Goal: Task Accomplishment & Management: Use online tool/utility

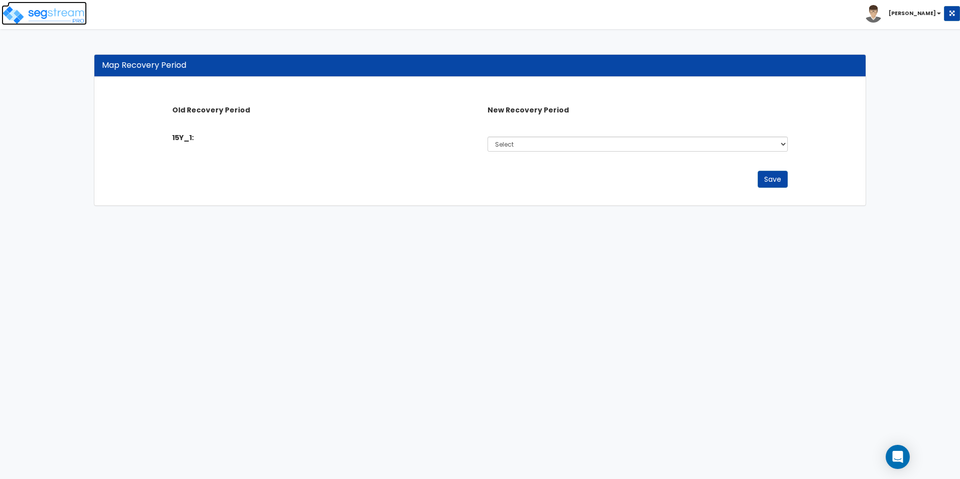
click at [45, 11] on img at bounding box center [44, 15] width 85 height 20
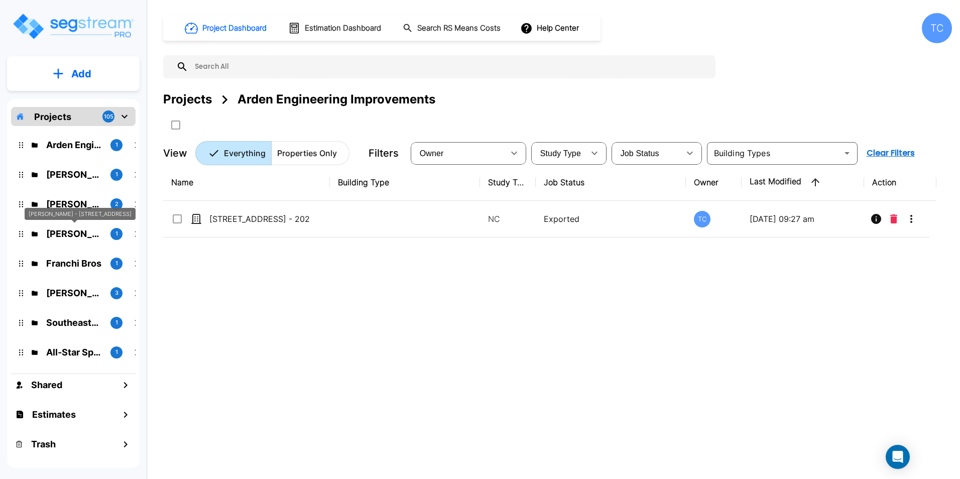
click at [68, 232] on p "Chris Gilleland - 618 N Carolina Ave" at bounding box center [74, 234] width 56 height 14
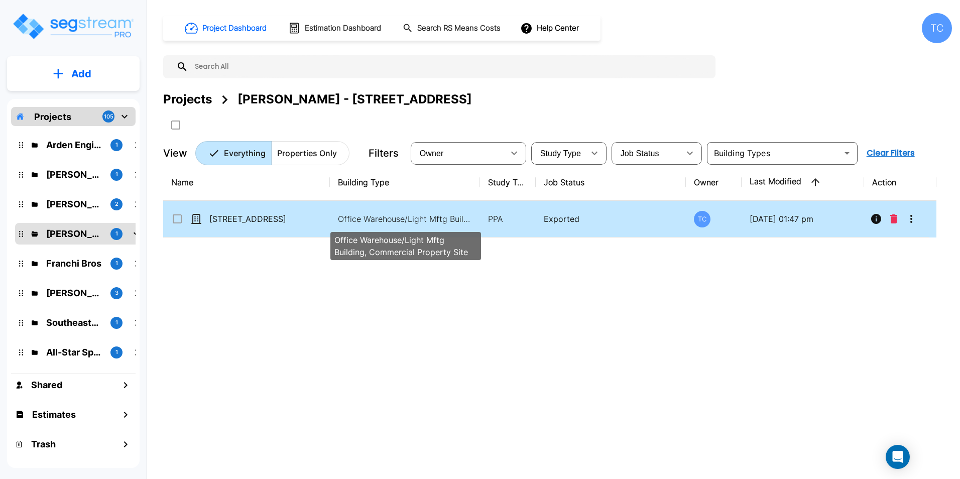
drag, startPoint x: 342, startPoint y: 216, endPoint x: 357, endPoint y: 223, distance: 16.4
click at [342, 216] on p "Office Warehouse/Light Mftg Building, Commercial Property Site" at bounding box center [406, 219] width 136 height 12
checkbox input "true"
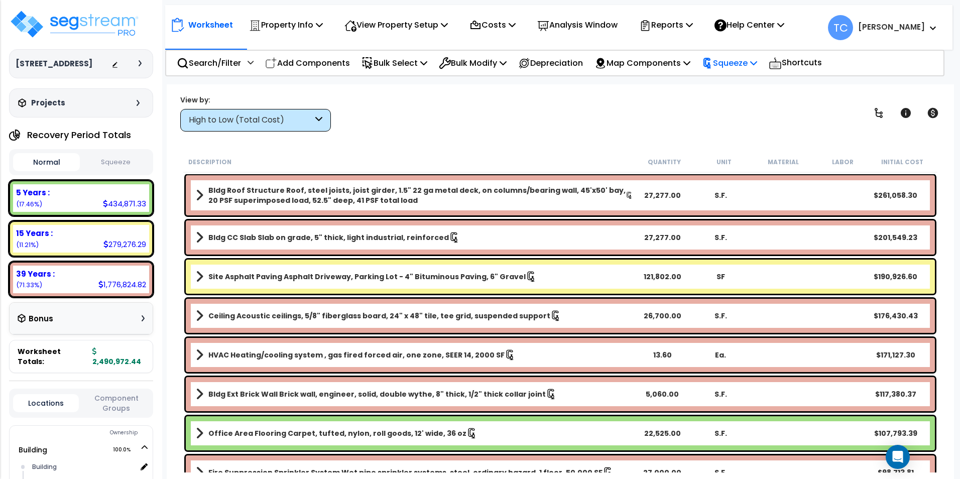
click at [747, 58] on p "Squeeze" at bounding box center [729, 63] width 55 height 14
click at [751, 103] on link "Reset Squeeze" at bounding box center [746, 106] width 99 height 20
click at [570, 116] on div "View by: High to Low (Total Cost) High to Low (Total Cost)" at bounding box center [561, 112] width 768 height 37
click at [753, 72] on div "Squeeze" at bounding box center [729, 63] width 55 height 24
click at [319, 63] on p "Add Components" at bounding box center [307, 63] width 85 height 14
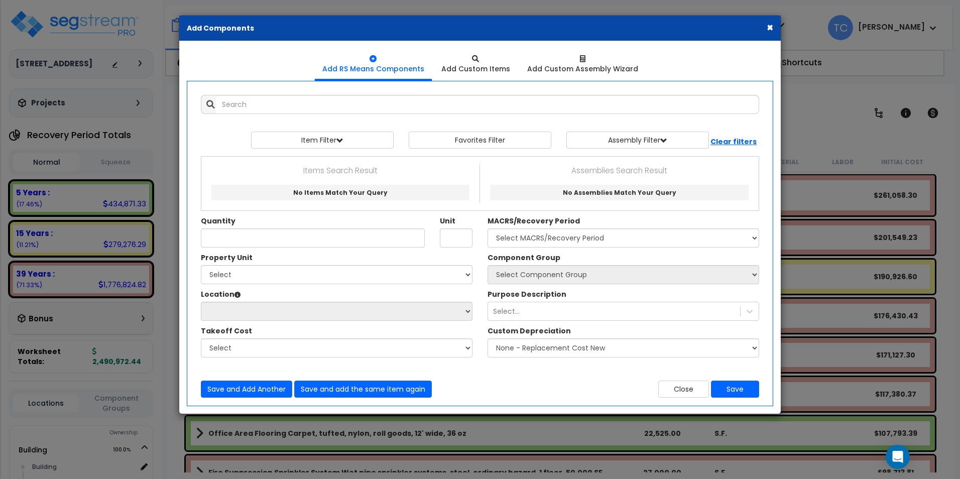
click at [771, 27] on button "×" at bounding box center [770, 27] width 7 height 11
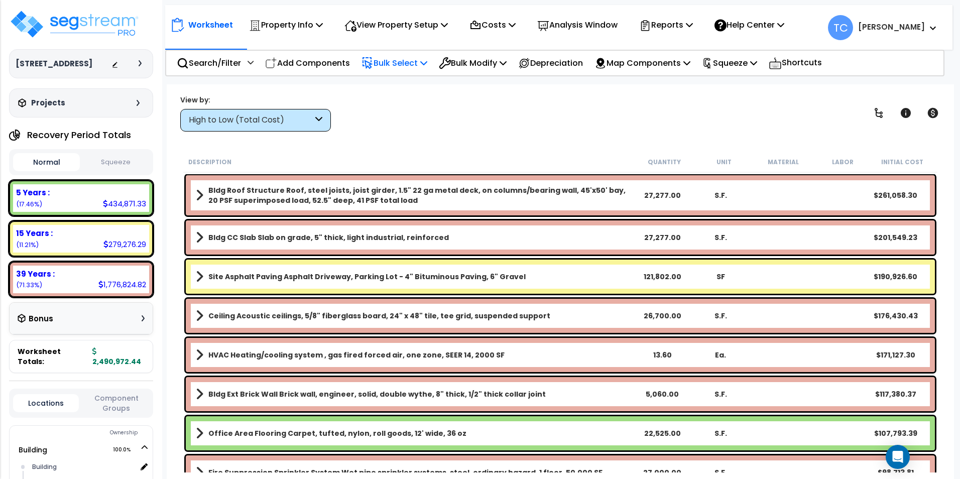
click at [390, 63] on p "Bulk Select" at bounding box center [395, 63] width 66 height 14
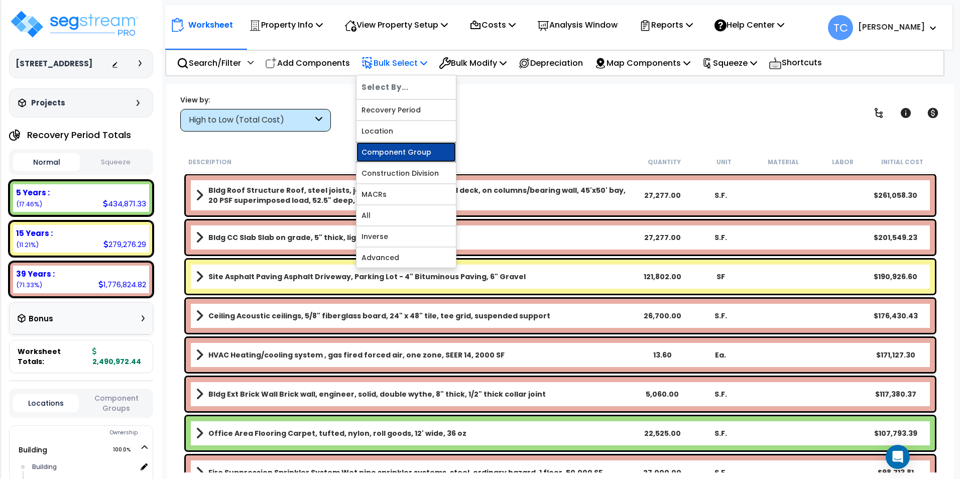
click at [415, 160] on link "Component Group" at bounding box center [406, 152] width 99 height 20
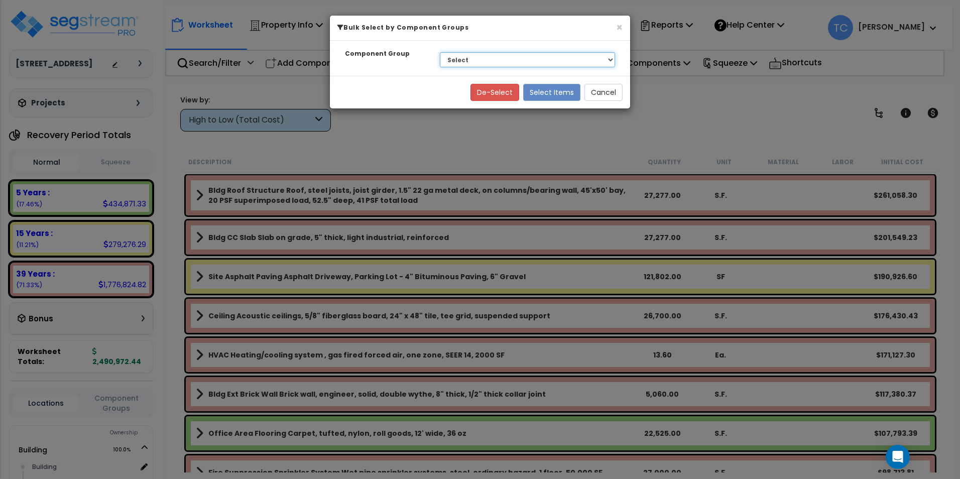
click at [469, 63] on select "Select BLDG FOUNDATIONS BLDG CONCRETE SLAB ON GRADE EXTERIOR BRICK WALLS THERMA…" at bounding box center [527, 59] width 175 height 15
select select "14978"
click at [440, 52] on select "Select BLDG FOUNDATIONS BLDG CONCRETE SLAB ON GRADE EXTERIOR BRICK WALLS THERMA…" at bounding box center [527, 59] width 175 height 15
click at [553, 95] on button "Select Items" at bounding box center [551, 92] width 57 height 17
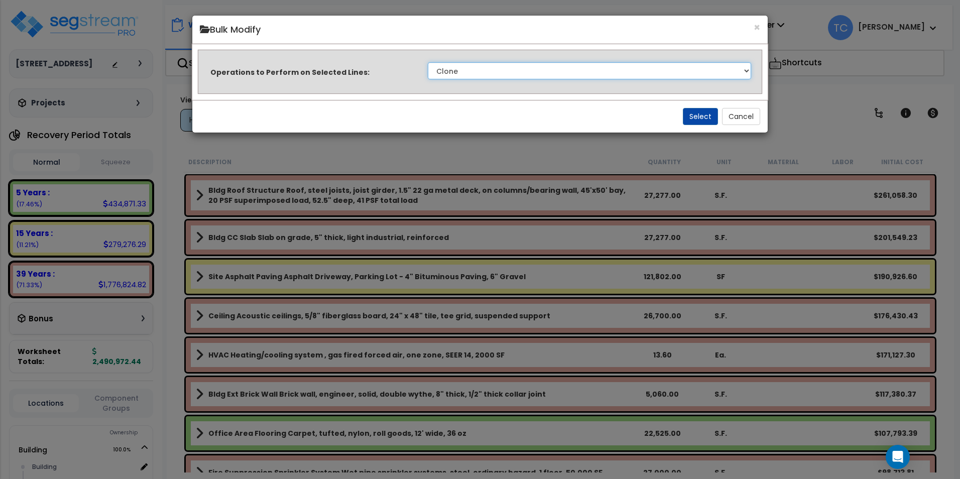
click at [542, 66] on select "Clone Delete Delete Zero Quantities Modify Component Group Modify Cost Sources …" at bounding box center [589, 70] width 323 height 17
select select "modifyTotalCostFactor"
click at [428, 62] on select "Clone Delete Delete Zero Quantities Modify Component Group Modify Cost Sources …" at bounding box center [589, 70] width 323 height 17
click at [745, 119] on button "Cancel" at bounding box center [741, 116] width 38 height 17
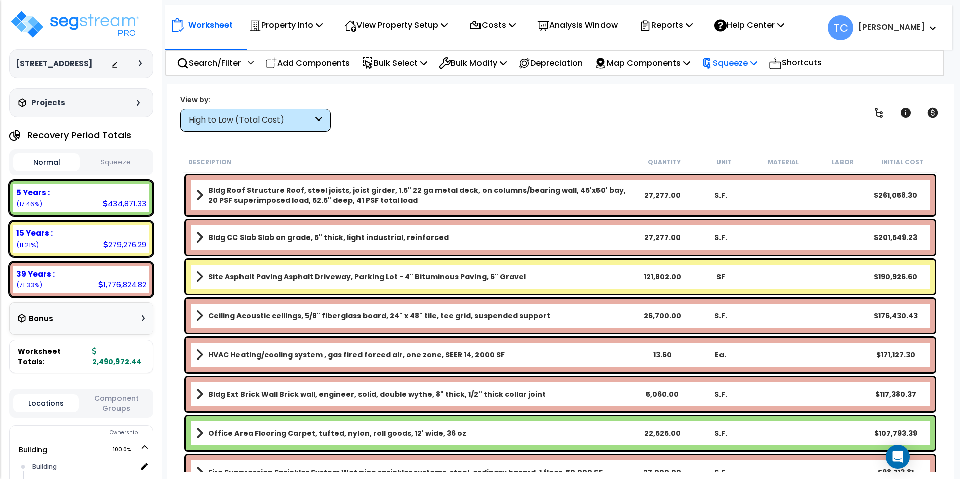
click at [731, 65] on p "Squeeze" at bounding box center [729, 63] width 55 height 14
click at [736, 91] on link "Squeeze" at bounding box center [746, 85] width 99 height 20
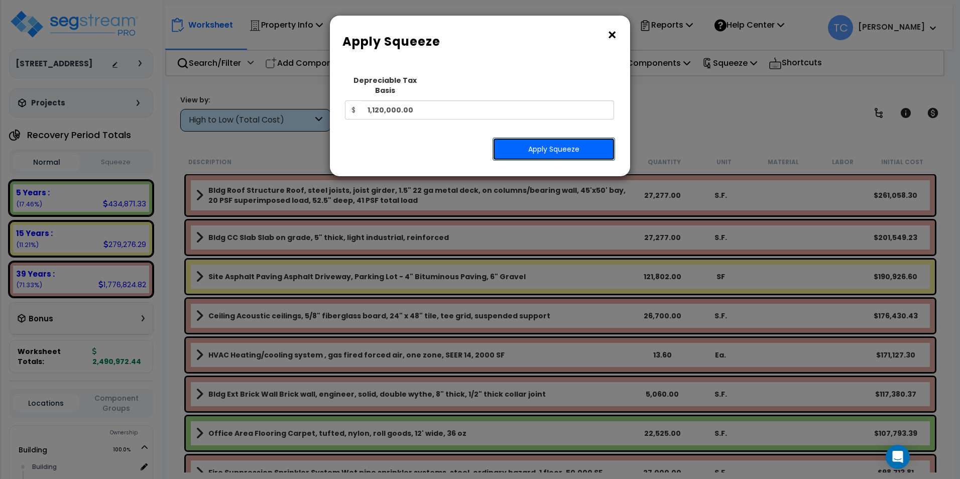
drag, startPoint x: 545, startPoint y: 140, endPoint x: 777, endPoint y: 142, distance: 232.1
click at [545, 140] on button "Apply Squeeze" at bounding box center [554, 149] width 123 height 23
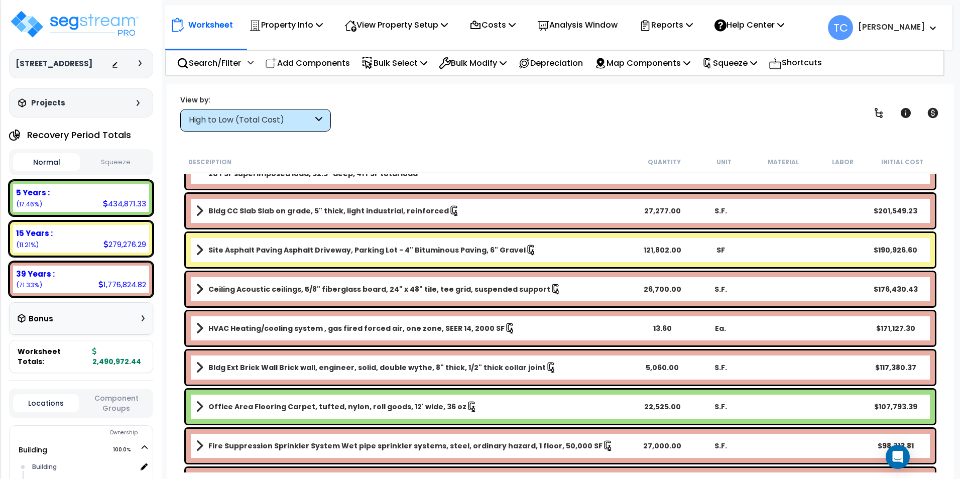
scroll to position [50, 0]
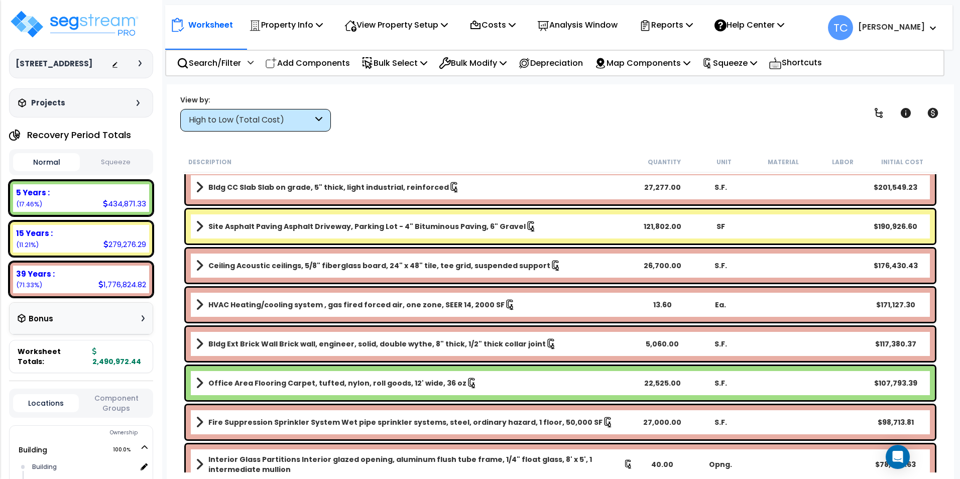
click at [326, 123] on div "High to Low (Total Cost)" at bounding box center [255, 120] width 151 height 23
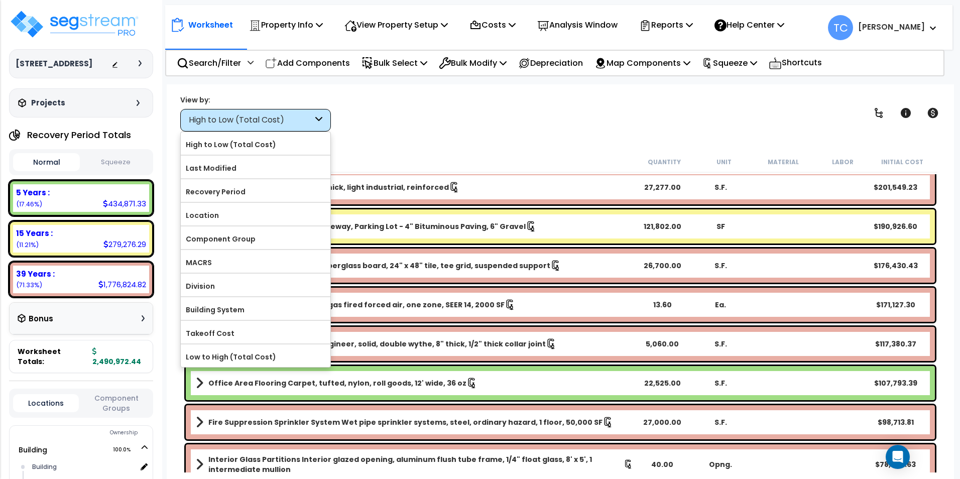
drag, startPoint x: 239, startPoint y: 236, endPoint x: 357, endPoint y: 164, distance: 138.2
click at [240, 236] on label "Component Group" at bounding box center [256, 239] width 150 height 15
click at [0, 0] on input "Component Group" at bounding box center [0, 0] width 0 height 0
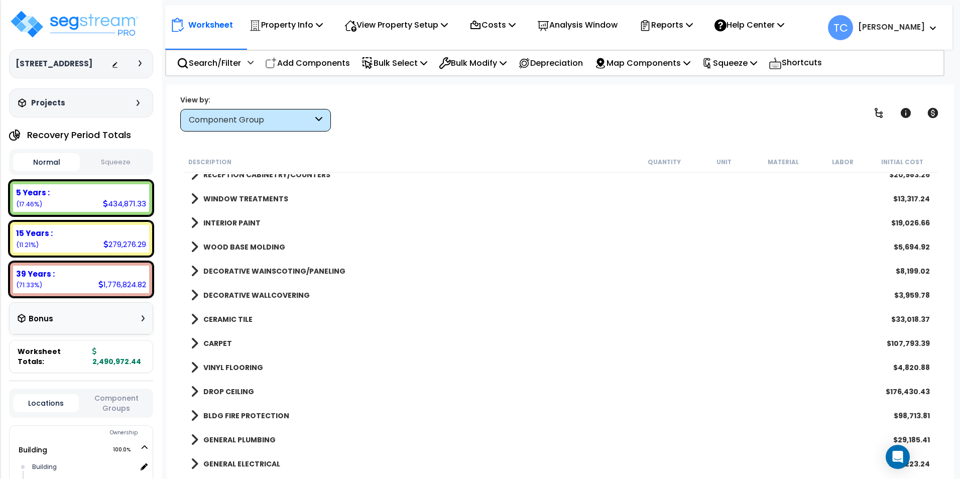
scroll to position [502, 0]
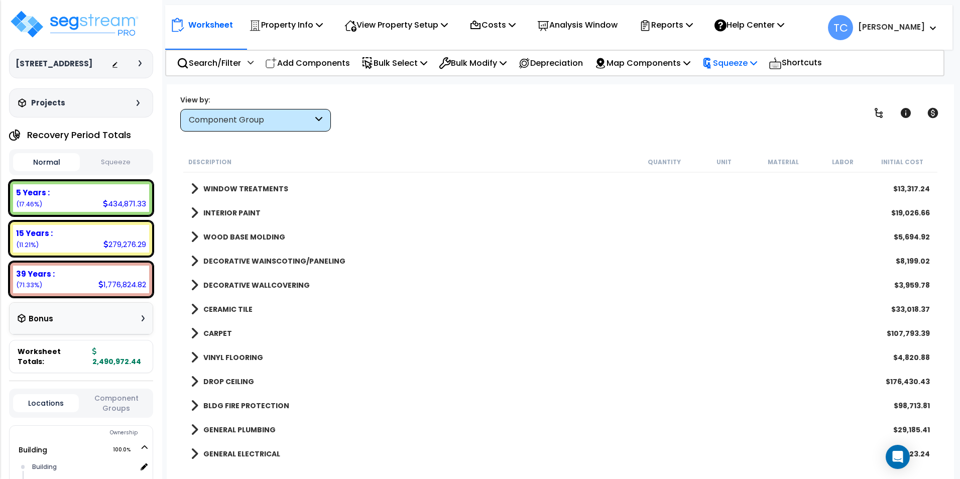
click at [752, 68] on p "Squeeze" at bounding box center [729, 63] width 55 height 14
click at [195, 262] on span at bounding box center [195, 261] width 8 height 14
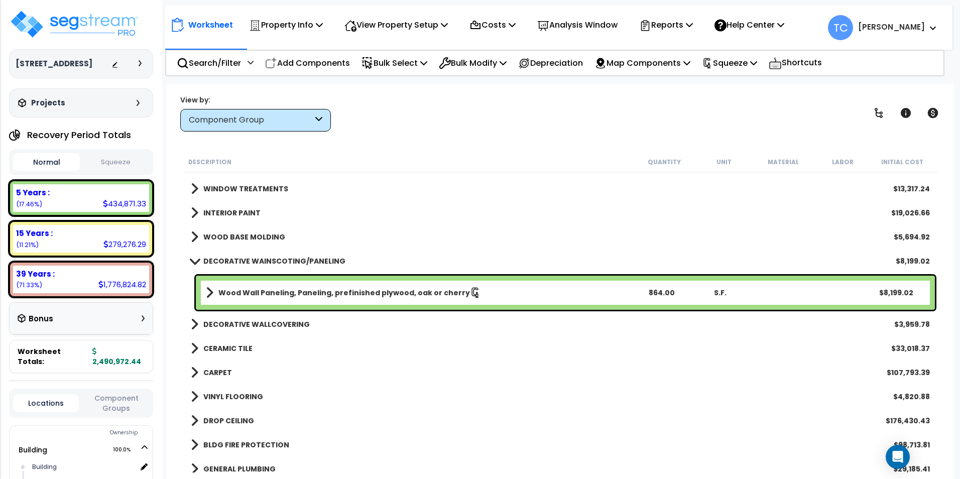
scroll to position [553, 0]
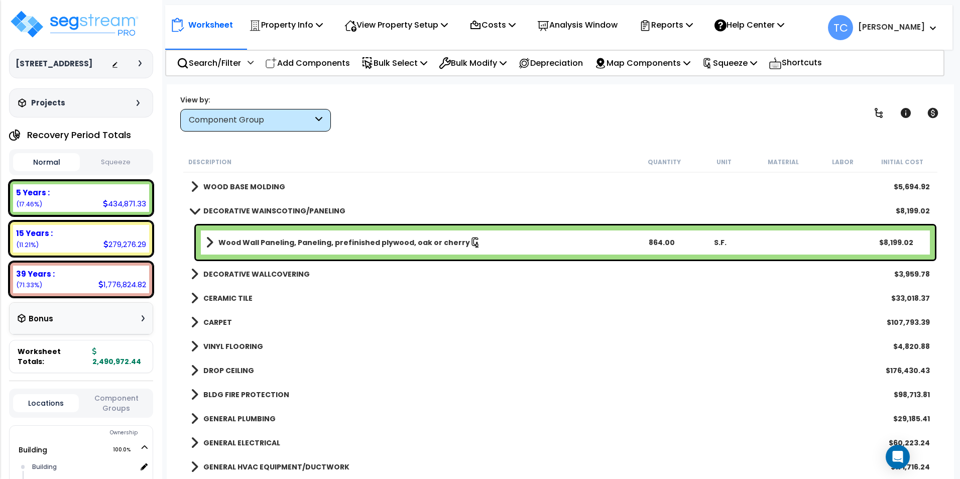
click at [193, 274] on span at bounding box center [195, 274] width 8 height 14
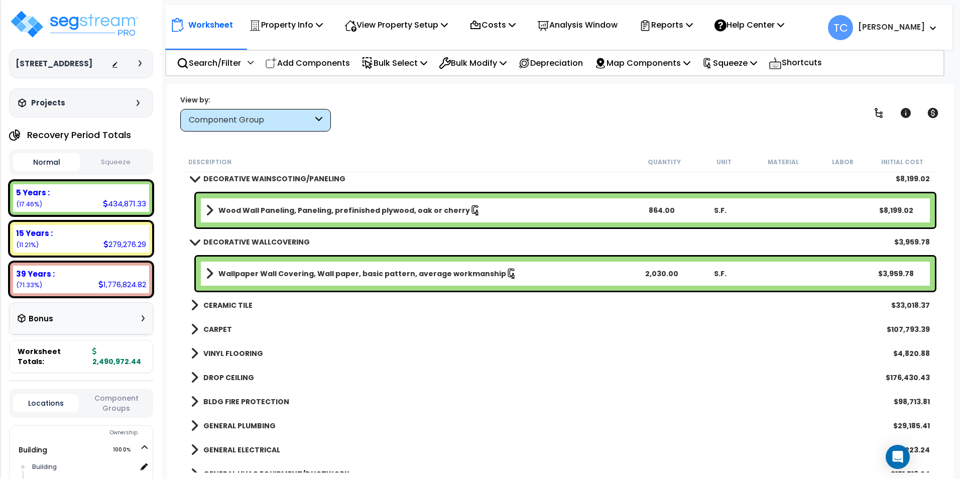
scroll to position [603, 0]
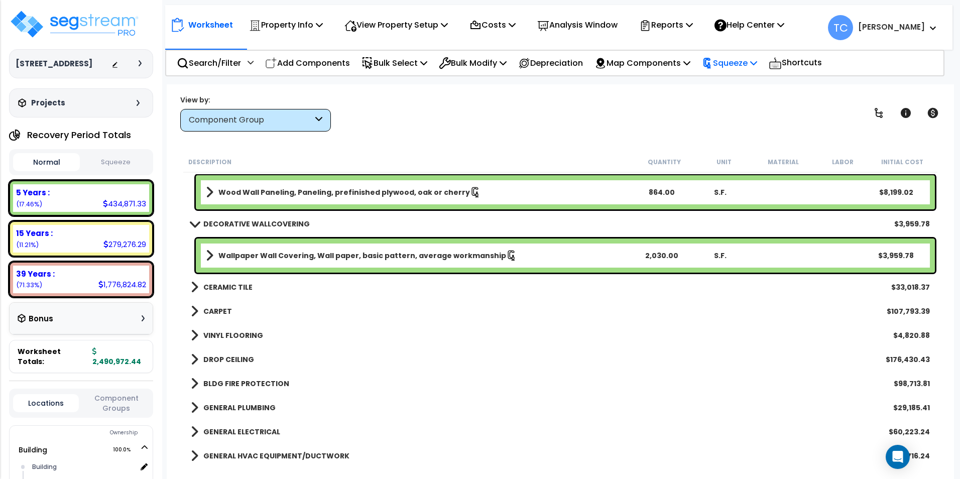
click at [744, 52] on div "Squeeze" at bounding box center [729, 63] width 55 height 24
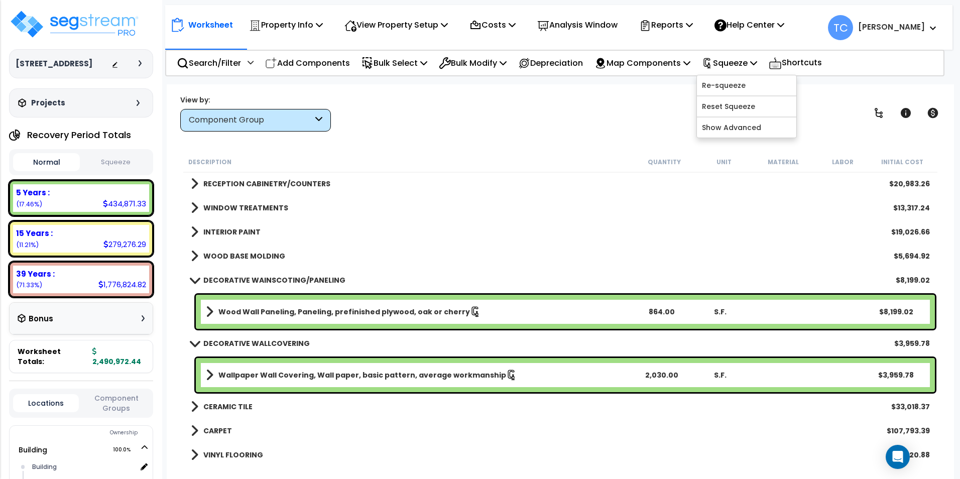
scroll to position [553, 0]
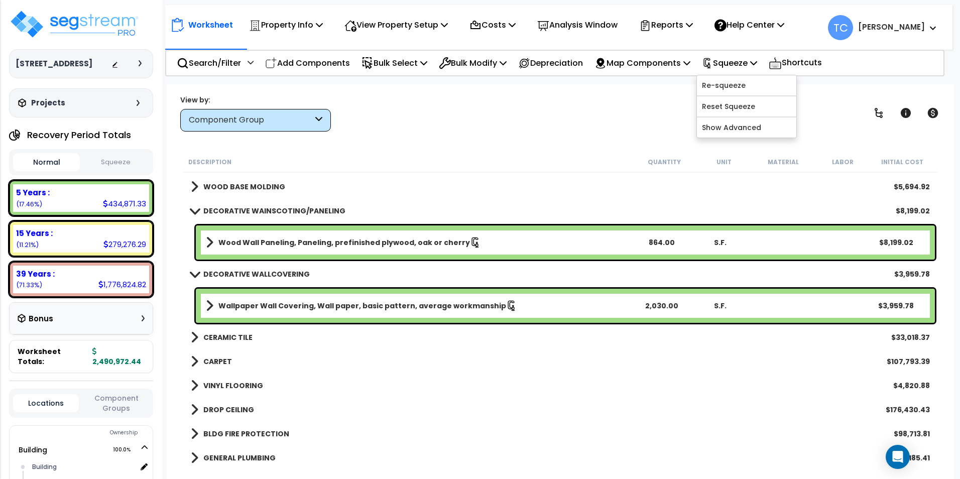
click at [200, 209] on span at bounding box center [194, 211] width 14 height 8
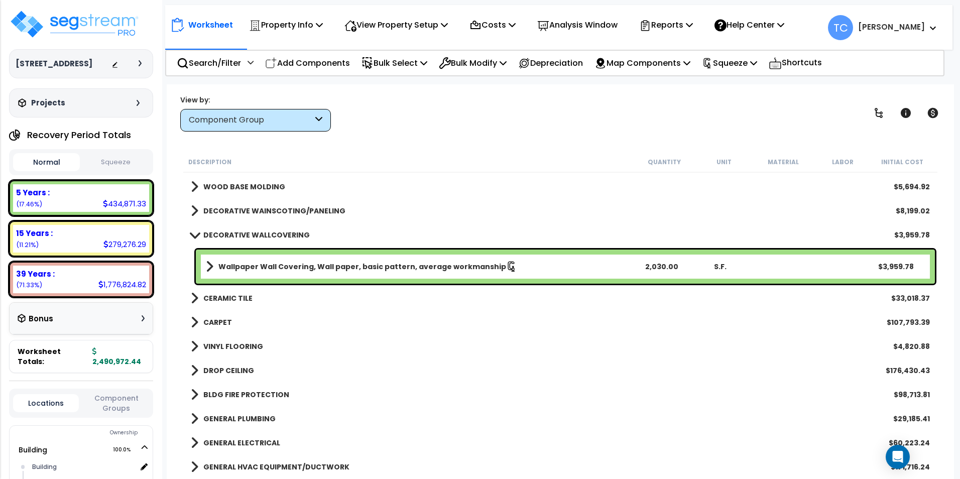
click at [101, 163] on button "Squeeze" at bounding box center [115, 163] width 67 height 18
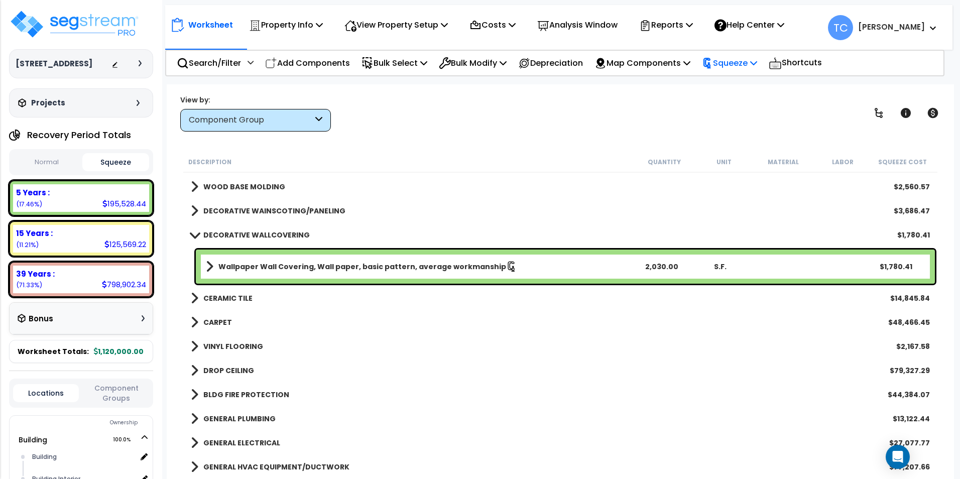
drag, startPoint x: 752, startPoint y: 61, endPoint x: 751, endPoint y: 68, distance: 7.1
click at [752, 61] on p "Squeeze" at bounding box center [729, 63] width 55 height 14
click at [754, 103] on link "Reset Squeeze" at bounding box center [746, 106] width 99 height 20
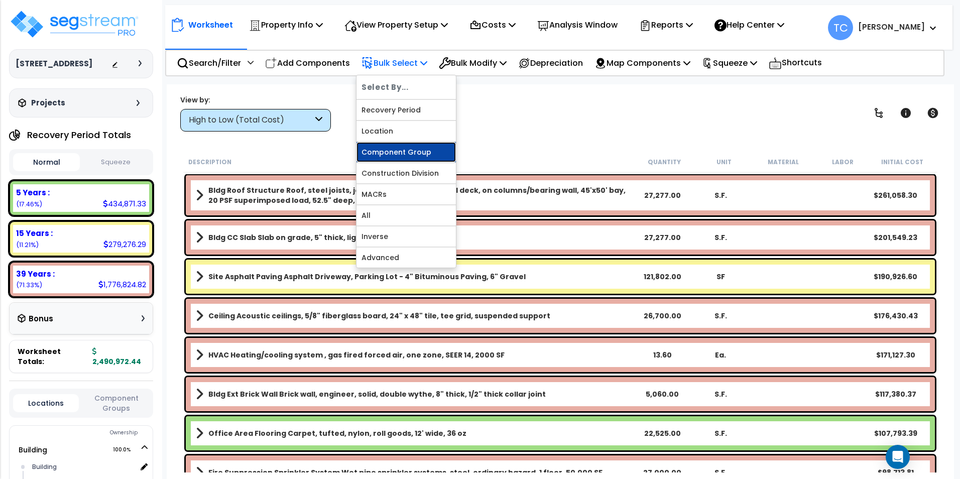
click at [410, 154] on link "Component Group" at bounding box center [406, 152] width 99 height 20
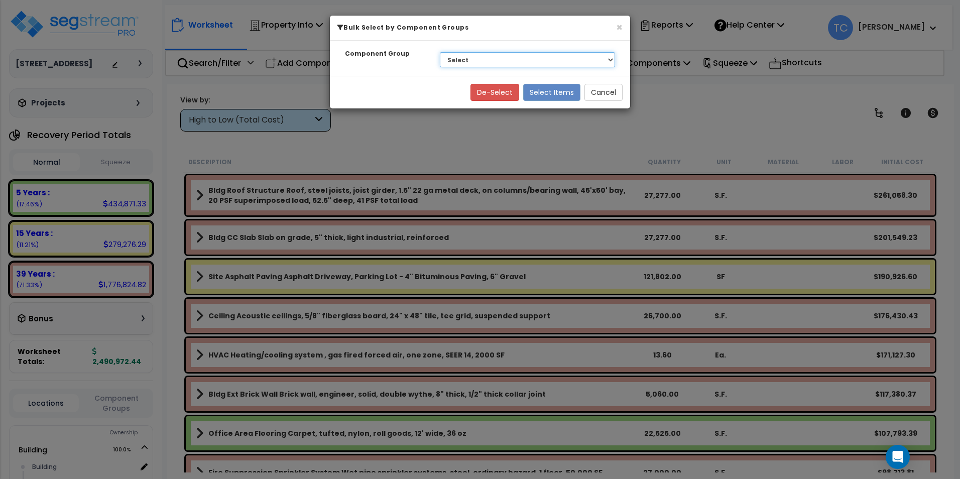
click at [478, 60] on select "Select BLDG FOUNDATIONS BLDG CONCRETE SLAB ON GRADE EXTERIOR BRICK WALLS THERMA…" at bounding box center [527, 59] width 175 height 15
select select "14978"
click at [440, 52] on select "Select BLDG FOUNDATIONS BLDG CONCRETE SLAB ON GRADE EXTERIOR BRICK WALLS THERMA…" at bounding box center [527, 59] width 175 height 15
click at [549, 89] on button "Select Items" at bounding box center [551, 92] width 57 height 17
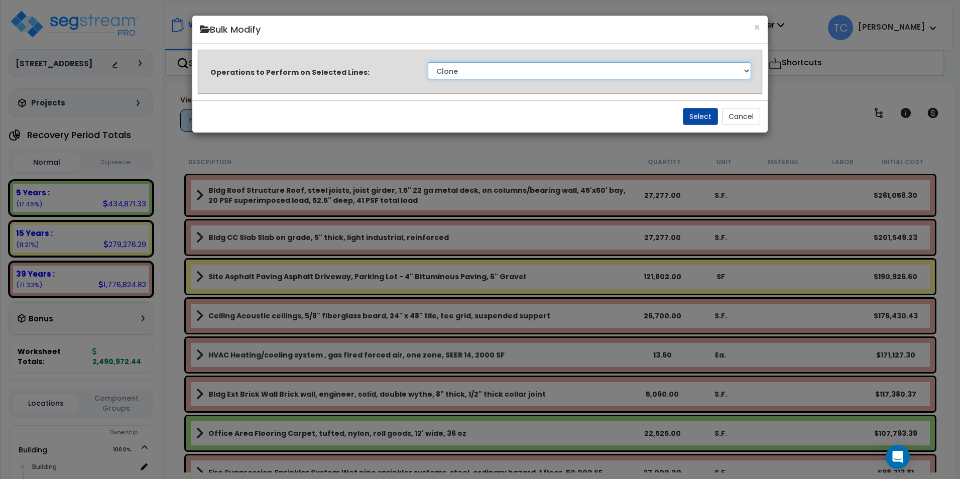
drag, startPoint x: 504, startPoint y: 69, endPoint x: 509, endPoint y: 78, distance: 10.3
click at [504, 69] on select "Clone Delete Delete Zero Quantities Modify Component Group Modify Cost Sources …" at bounding box center [589, 70] width 323 height 17
select select "modifyTotalCostFactor"
click at [428, 62] on select "Clone Delete Delete Zero Quantities Modify Component Group Modify Cost Sources …" at bounding box center [589, 70] width 323 height 17
click at [699, 118] on button "Select" at bounding box center [700, 116] width 35 height 17
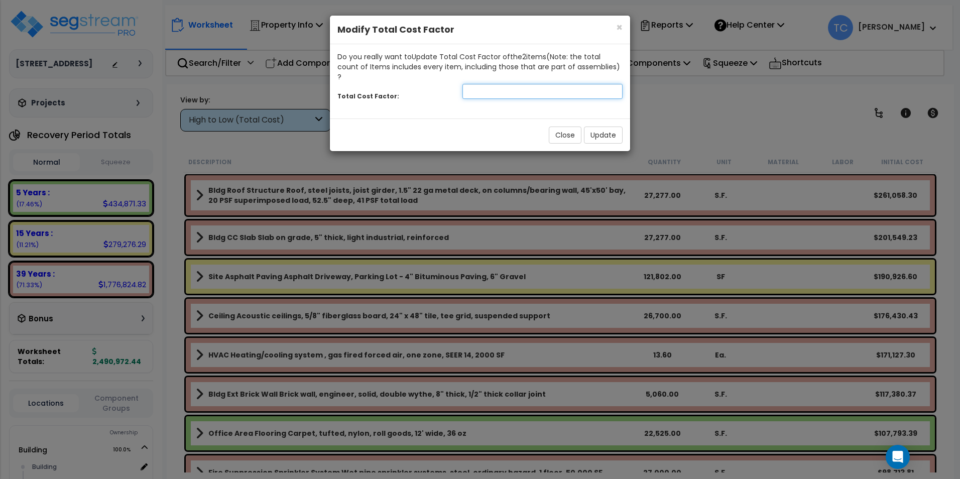
click at [520, 84] on input "number" at bounding box center [543, 91] width 160 height 15
type input "2.5"
click at [594, 127] on button "Update" at bounding box center [603, 135] width 39 height 17
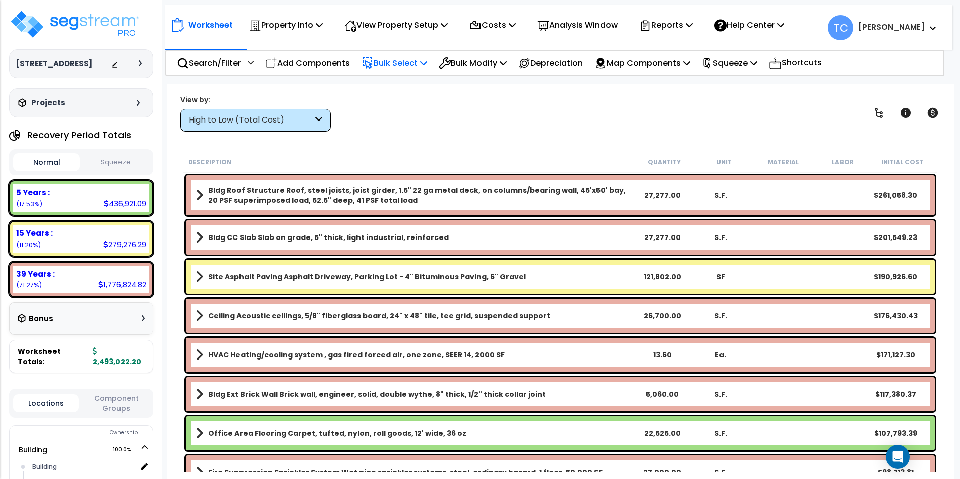
click at [415, 66] on p "Bulk Select" at bounding box center [395, 63] width 66 height 14
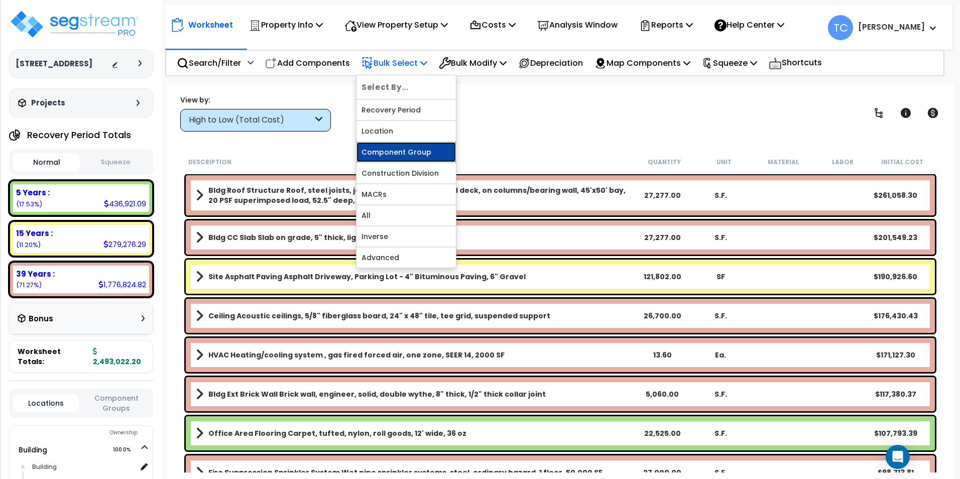
click at [424, 156] on link "Component Group" at bounding box center [406, 152] width 99 height 20
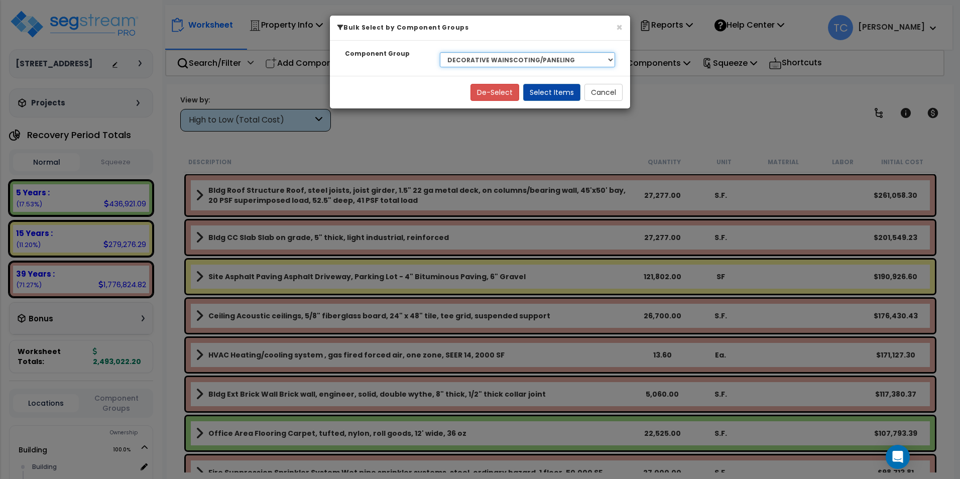
drag, startPoint x: 486, startPoint y: 61, endPoint x: 486, endPoint y: 67, distance: 6.0
click at [486, 61] on select "Select BLDG FOUNDATIONS BLDG CONCRETE SLAB ON GRADE EXTERIOR BRICK WALLS THERMA…" at bounding box center [527, 59] width 175 height 15
select select "15131"
click at [440, 52] on select "Select BLDG FOUNDATIONS BLDG CONCRETE SLAB ON GRADE EXTERIOR BRICK WALLS THERMA…" at bounding box center [527, 59] width 175 height 15
click at [558, 97] on button "Select Items" at bounding box center [551, 92] width 57 height 17
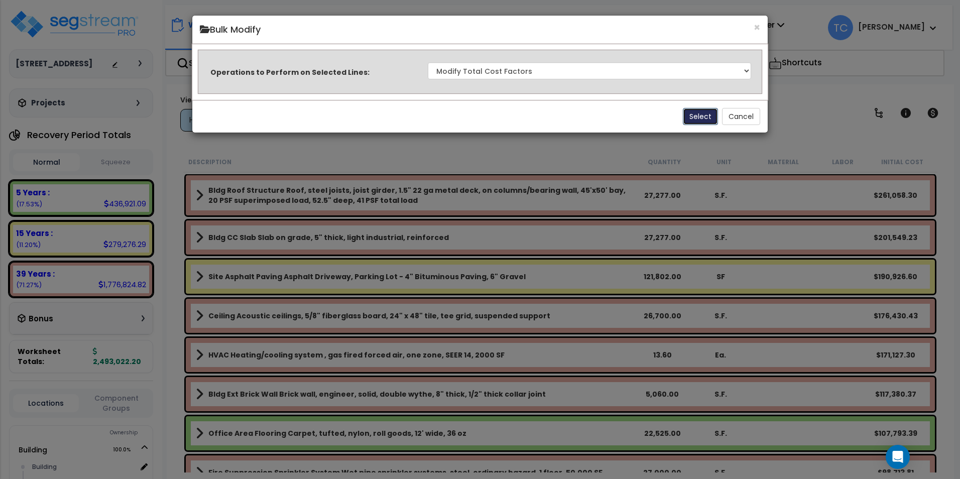
click at [695, 115] on button "Select" at bounding box center [700, 116] width 35 height 17
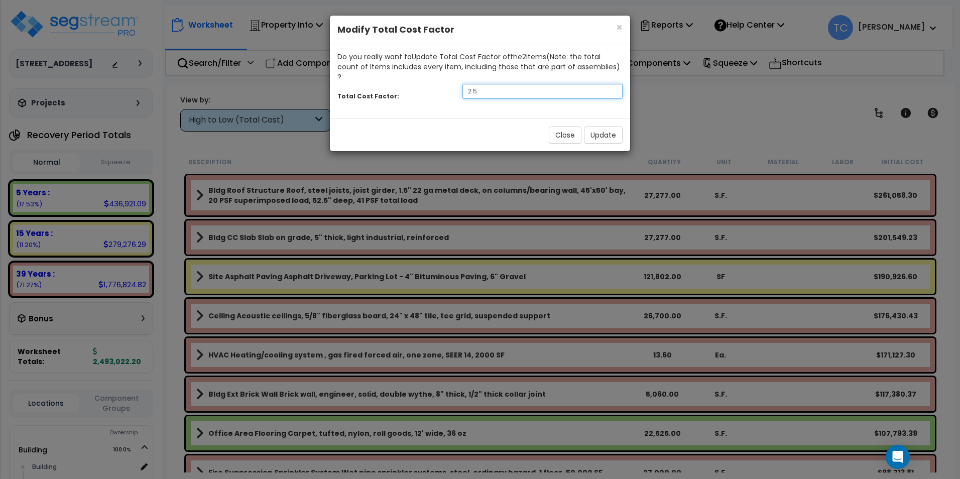
click at [488, 84] on input "2.5" at bounding box center [543, 91] width 160 height 15
type input "2.25"
click at [617, 127] on button "Update" at bounding box center [603, 135] width 39 height 17
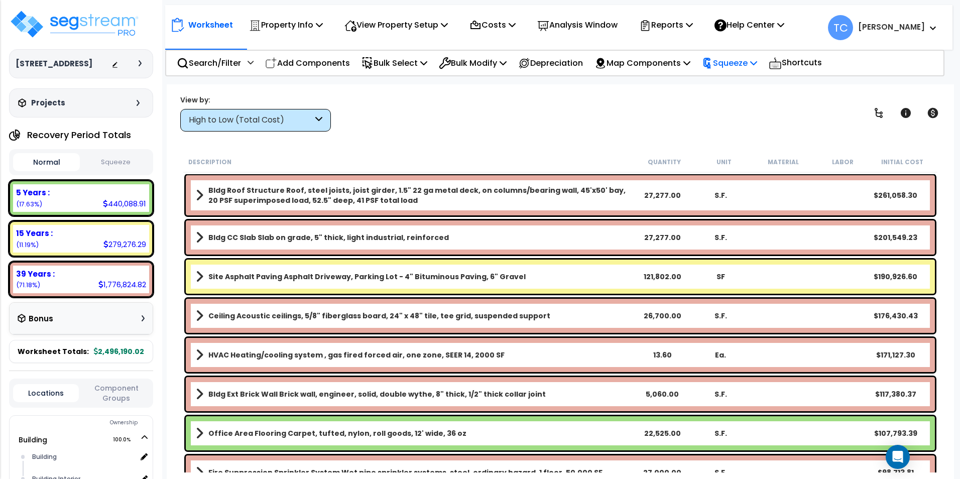
click at [742, 67] on p "Squeeze" at bounding box center [729, 63] width 55 height 14
click at [730, 89] on link "Squeeze" at bounding box center [746, 85] width 99 height 20
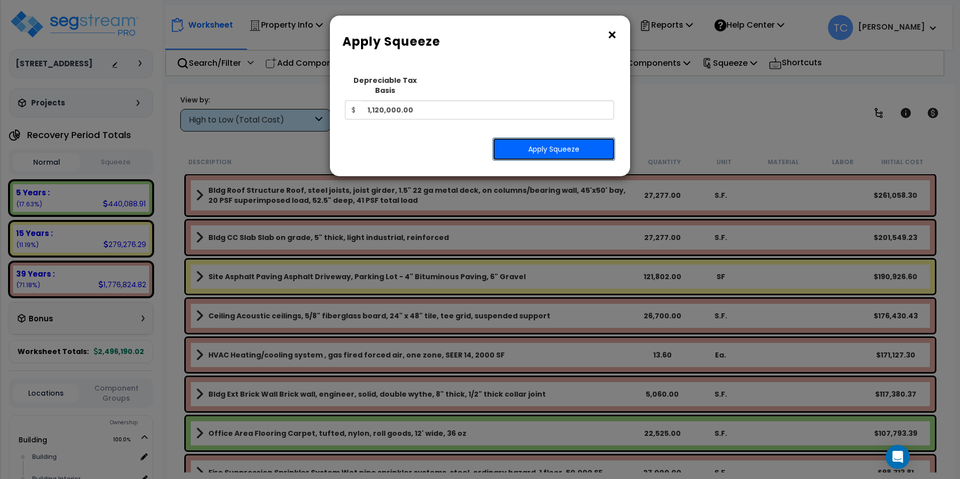
click at [546, 141] on button "Apply Squeeze" at bounding box center [554, 149] width 123 height 23
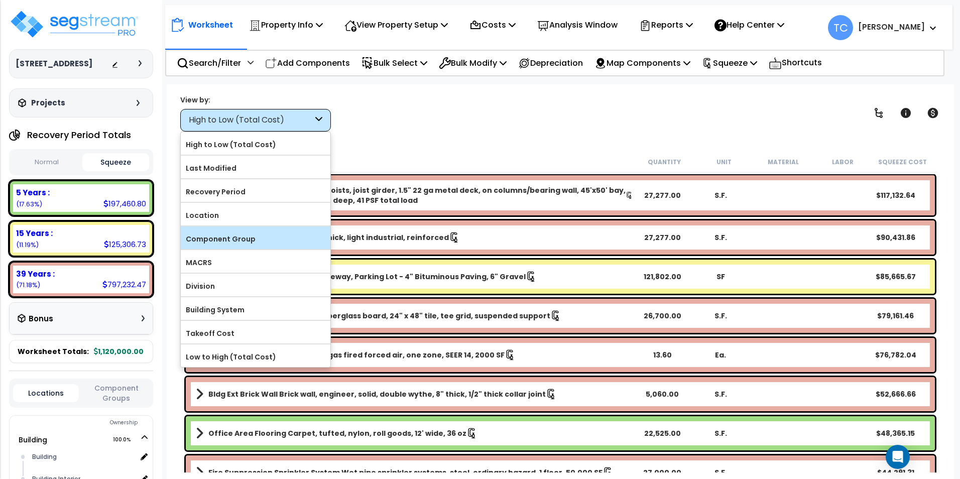
click at [281, 234] on label "Component Group" at bounding box center [256, 239] width 150 height 15
click at [0, 0] on input "Component Group" at bounding box center [0, 0] width 0 height 0
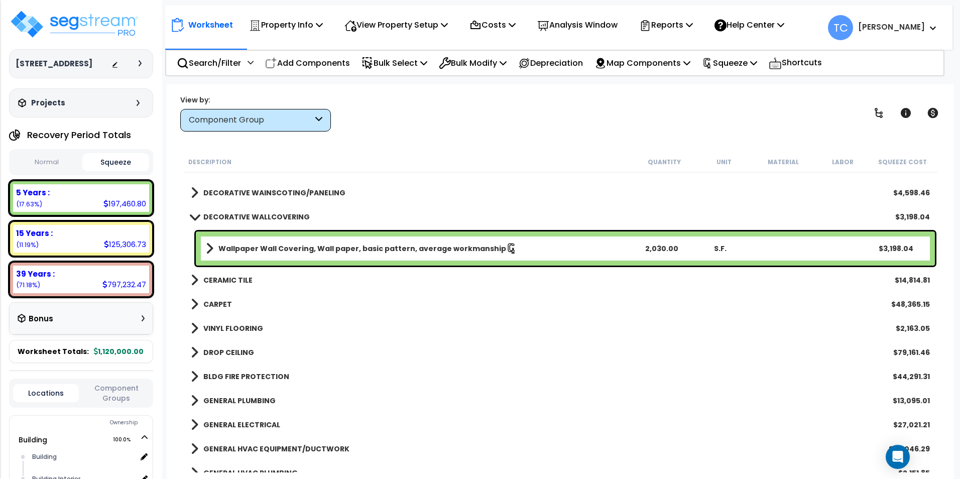
scroll to position [553, 0]
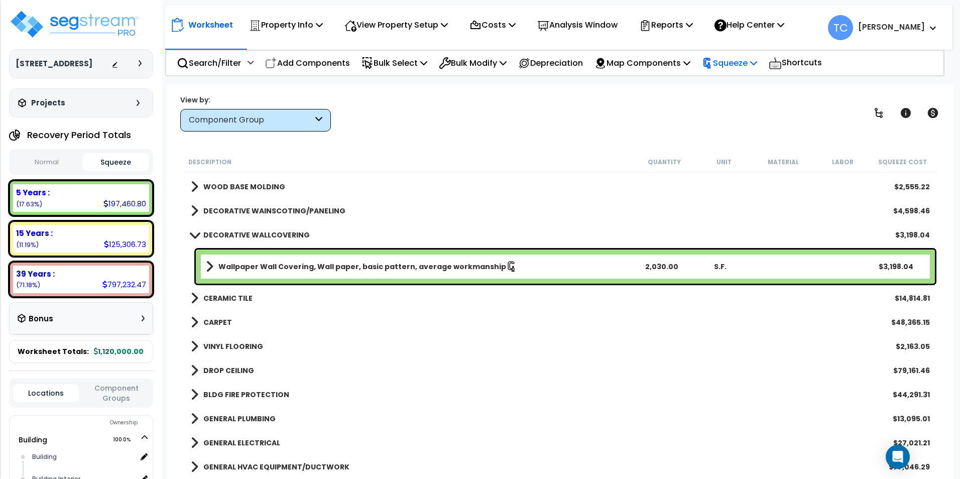
click at [758, 67] on p "Squeeze" at bounding box center [729, 63] width 55 height 14
drag, startPoint x: 747, startPoint y: 106, endPoint x: 695, endPoint y: 95, distance: 53.4
click at [747, 106] on link "Reset Squeeze" at bounding box center [746, 106] width 99 height 20
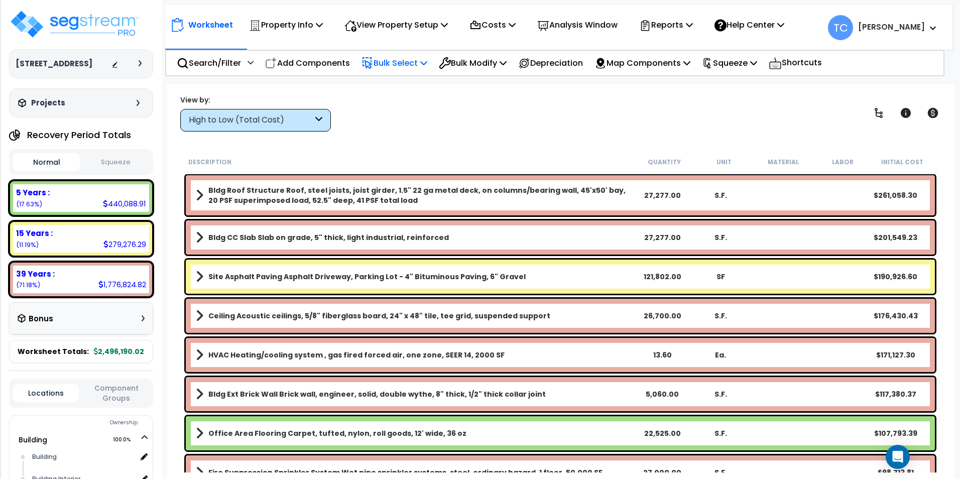
click at [400, 63] on p "Bulk Select" at bounding box center [395, 63] width 66 height 14
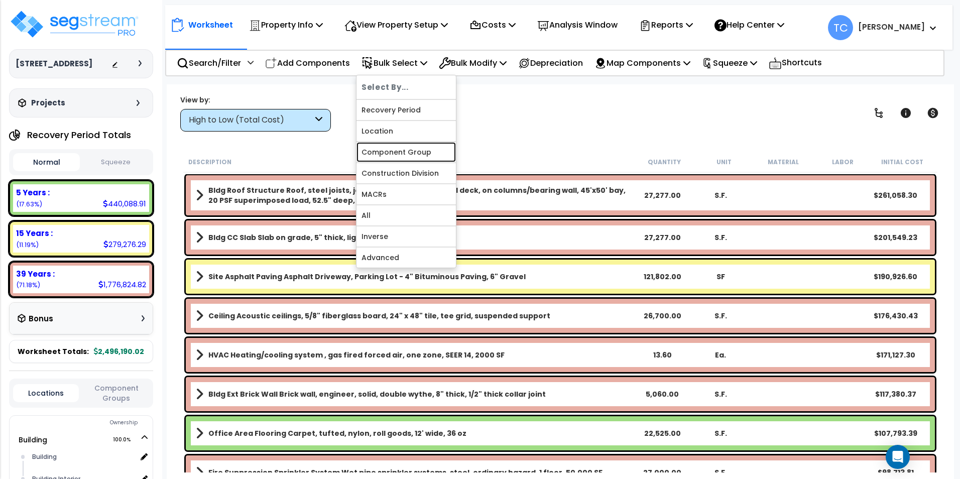
drag, startPoint x: 415, startPoint y: 159, endPoint x: 423, endPoint y: 148, distance: 14.1
click at [415, 160] on link "Component Group" at bounding box center [406, 152] width 99 height 20
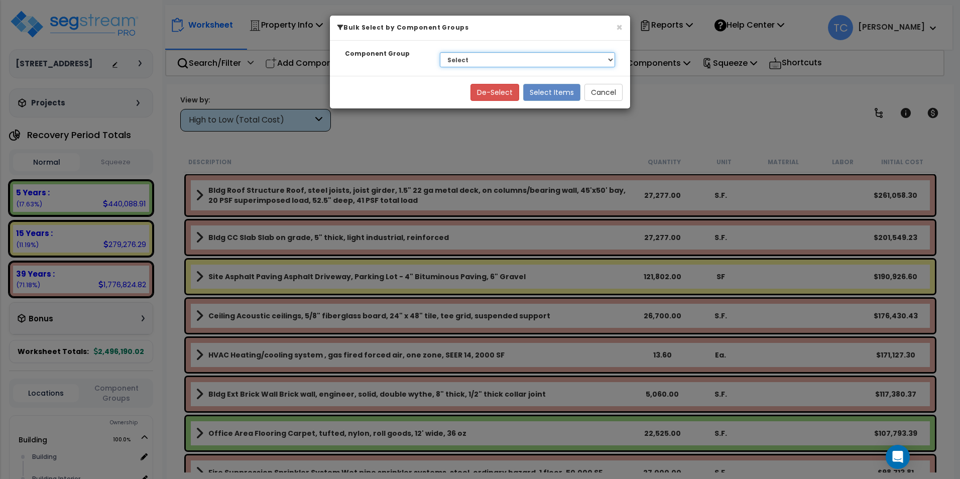
click at [503, 61] on select "Select BLDG FOUNDATIONS BLDG CONCRETE SLAB ON GRADE EXTERIOR BRICK WALLS THERMA…" at bounding box center [527, 59] width 175 height 15
select select "14978"
click at [440, 52] on select "Select BLDG FOUNDATIONS BLDG CONCRETE SLAB ON GRADE EXTERIOR BRICK WALLS THERMA…" at bounding box center [527, 59] width 175 height 15
click at [552, 90] on button "Select Items" at bounding box center [551, 92] width 57 height 17
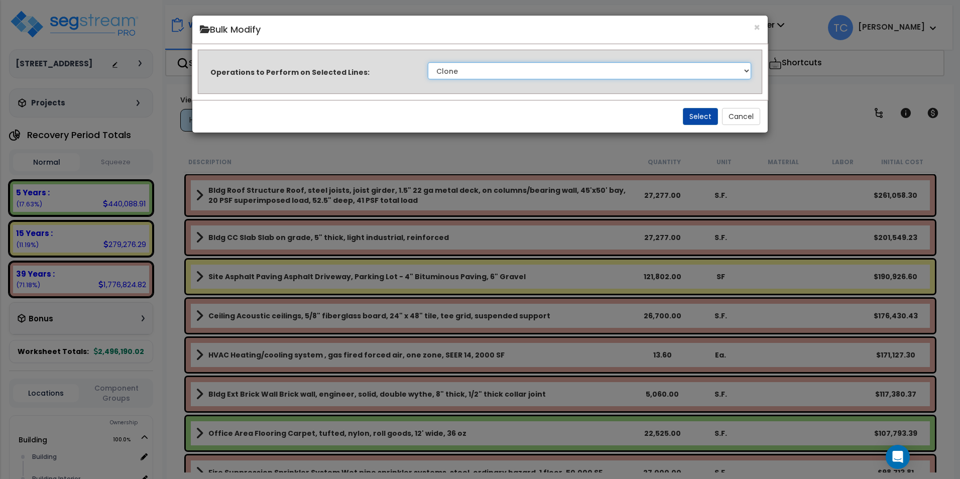
click at [536, 70] on select "Clone Delete Delete Zero Quantities Modify Component Group Modify Cost Sources …" at bounding box center [589, 70] width 323 height 17
select select "modifyTotalCostFactor"
click at [428, 62] on select "Clone Delete Delete Zero Quantities Modify Component Group Modify Cost Sources …" at bounding box center [589, 70] width 323 height 17
click at [694, 114] on button "Select" at bounding box center [700, 116] width 35 height 17
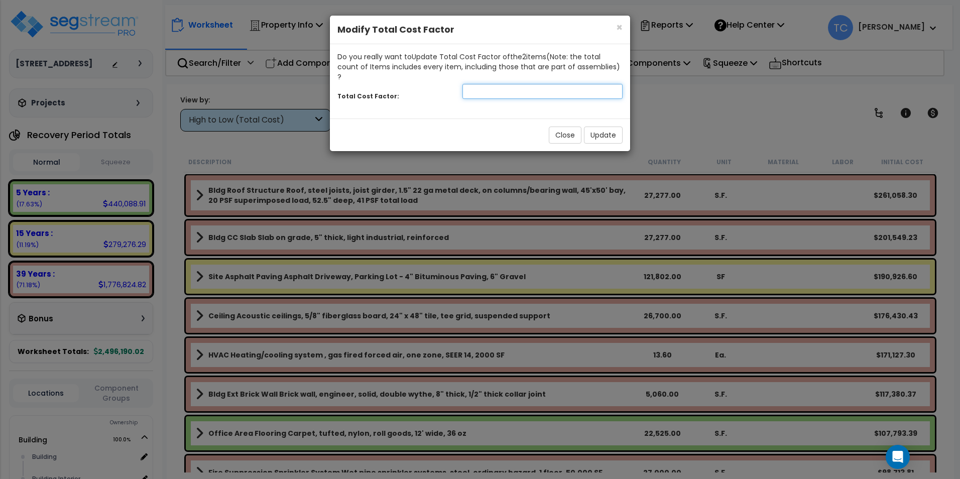
click at [527, 84] on input "number" at bounding box center [543, 91] width 160 height 15
type input "2.7"
click at [609, 127] on button "Update" at bounding box center [603, 135] width 39 height 17
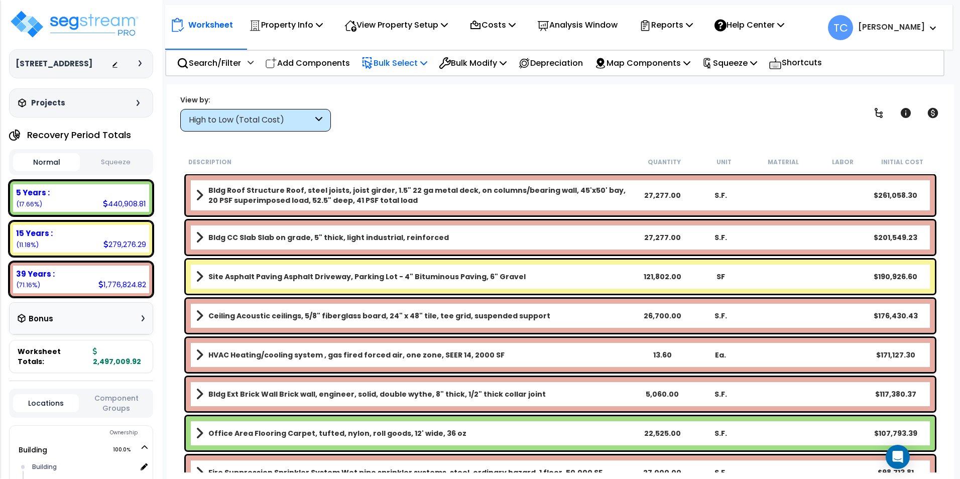
click at [393, 65] on p "Bulk Select" at bounding box center [395, 63] width 66 height 14
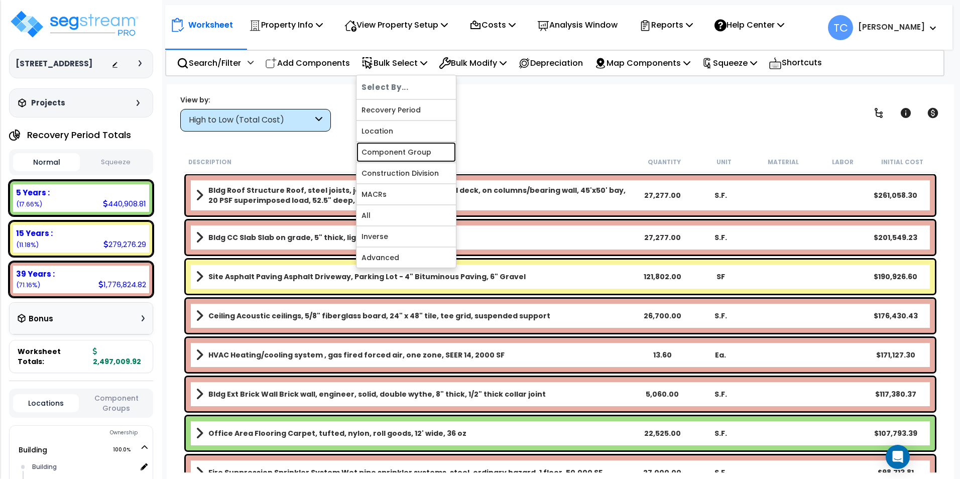
drag, startPoint x: 409, startPoint y: 149, endPoint x: 420, endPoint y: 140, distance: 14.6
click at [409, 149] on link "Component Group" at bounding box center [406, 152] width 99 height 20
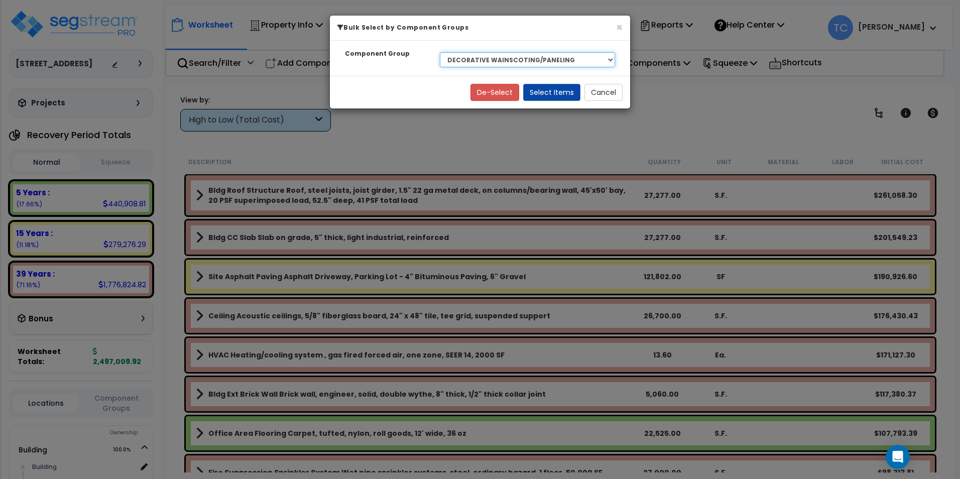
drag, startPoint x: 485, startPoint y: 56, endPoint x: 488, endPoint y: 65, distance: 9.5
click at [485, 56] on select "Select BLDG FOUNDATIONS BLDG CONCRETE SLAB ON GRADE EXTERIOR BRICK WALLS THERMA…" at bounding box center [527, 59] width 175 height 15
select select "15131"
click at [440, 52] on select "Select BLDG FOUNDATIONS BLDG CONCRETE SLAB ON GRADE EXTERIOR BRICK WALLS THERMA…" at bounding box center [527, 59] width 175 height 15
click at [561, 93] on button "Select Items" at bounding box center [551, 92] width 57 height 17
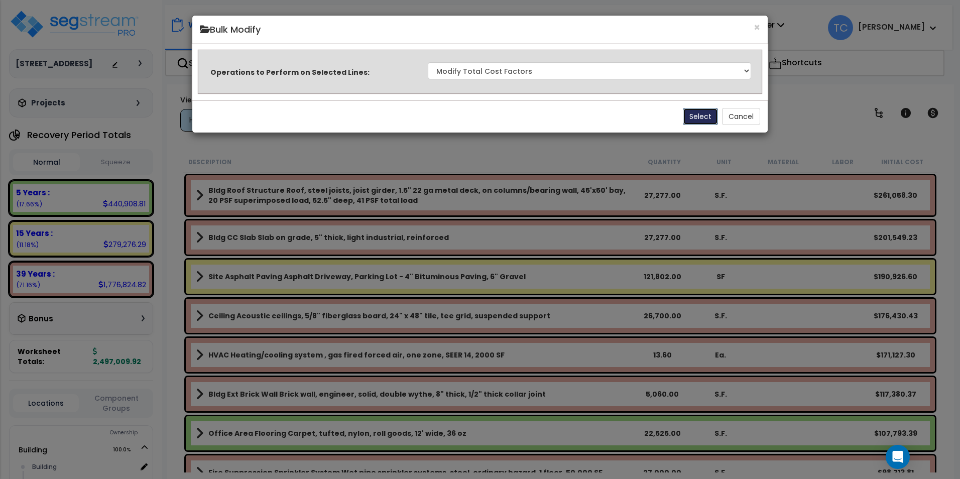
click at [691, 115] on button "Select" at bounding box center [700, 116] width 35 height 17
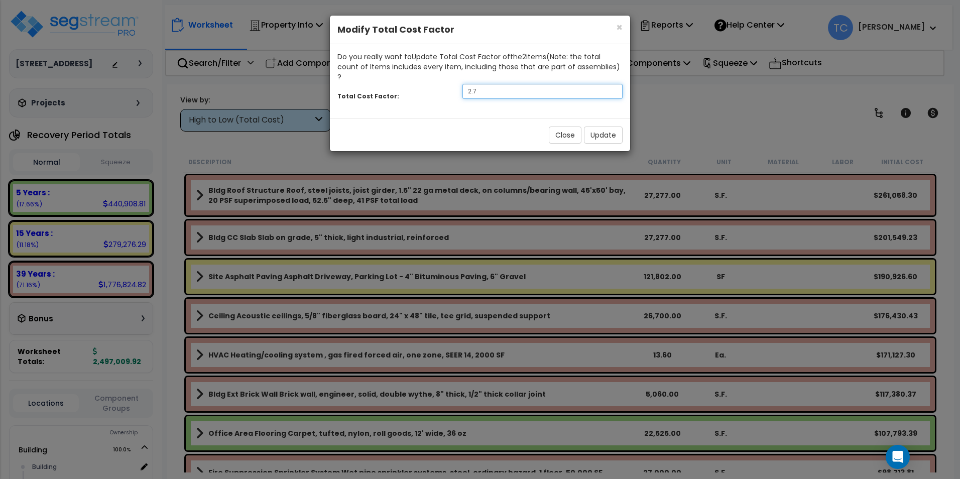
click at [520, 84] on input "2.7" at bounding box center [543, 91] width 160 height 15
type input "2.5"
click at [592, 127] on button "Update" at bounding box center [603, 135] width 39 height 17
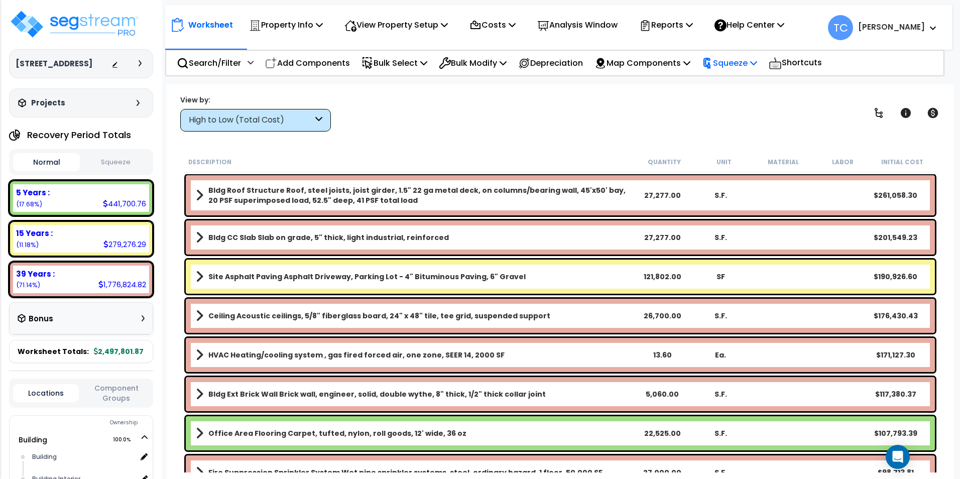
click at [758, 62] on p "Squeeze" at bounding box center [729, 63] width 55 height 14
click at [754, 80] on link "Squeeze" at bounding box center [746, 85] width 99 height 20
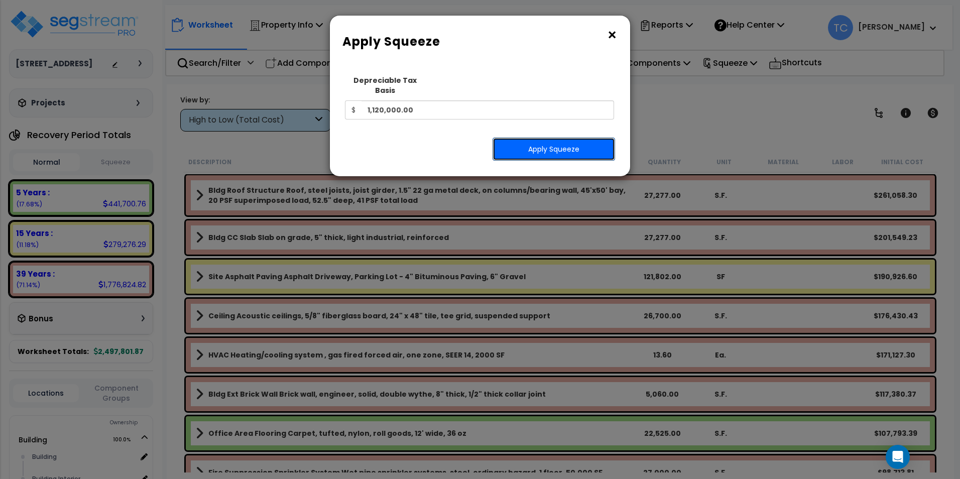
click at [607, 138] on button "Apply Squeeze" at bounding box center [554, 149] width 123 height 23
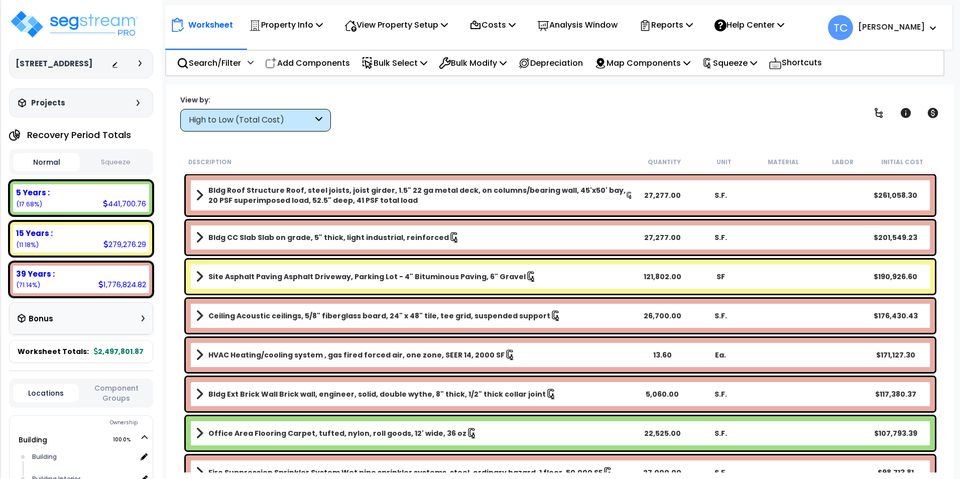
click at [119, 164] on button "Squeeze" at bounding box center [115, 163] width 67 height 18
click at [264, 126] on div "High to Low (Total Cost)" at bounding box center [255, 120] width 151 height 23
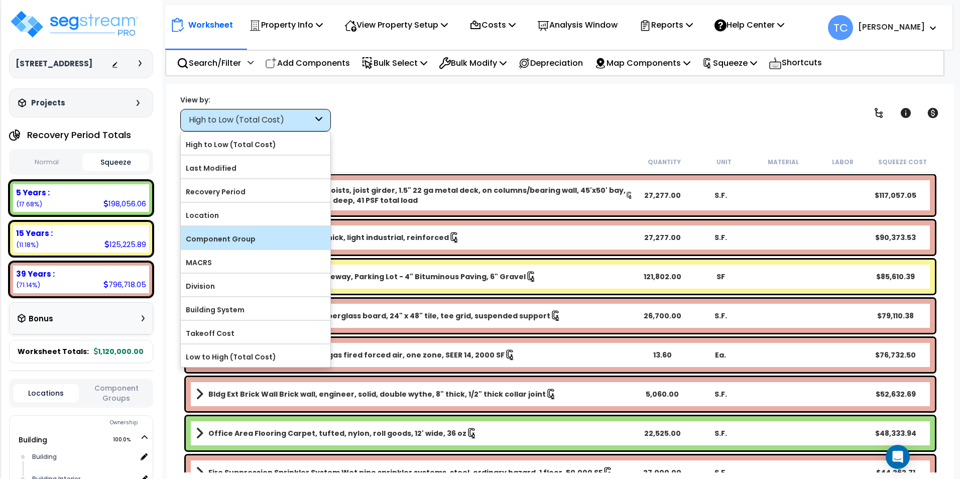
click at [249, 233] on label "Component Group" at bounding box center [256, 239] width 150 height 15
click at [0, 0] on input "Component Group" at bounding box center [0, 0] width 0 height 0
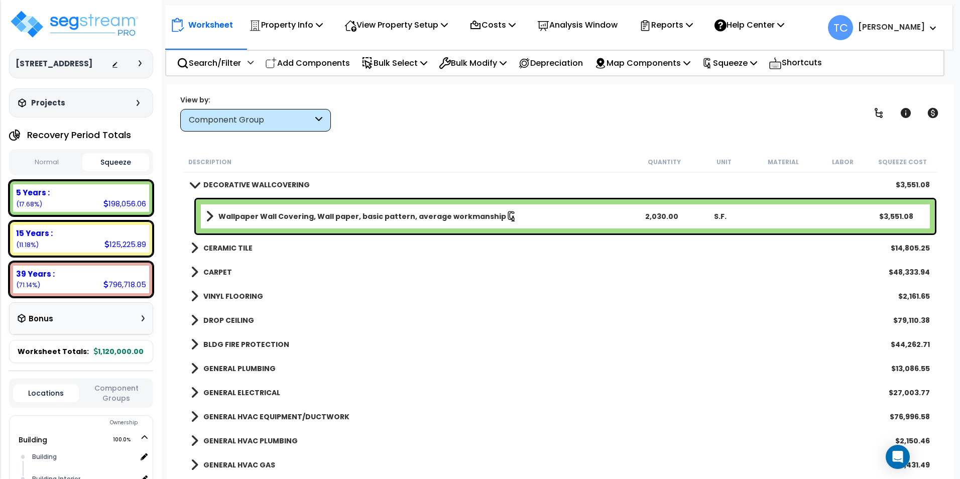
scroll to position [553, 0]
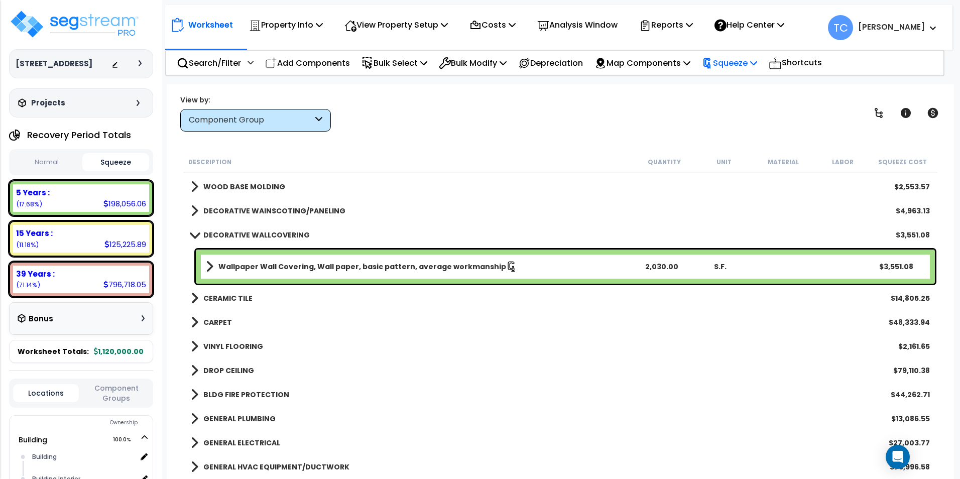
drag, startPoint x: 750, startPoint y: 58, endPoint x: 751, endPoint y: 80, distance: 22.6
click at [750, 58] on p "Squeeze" at bounding box center [729, 63] width 55 height 14
click at [751, 107] on link "Reset Squeeze" at bounding box center [746, 106] width 99 height 20
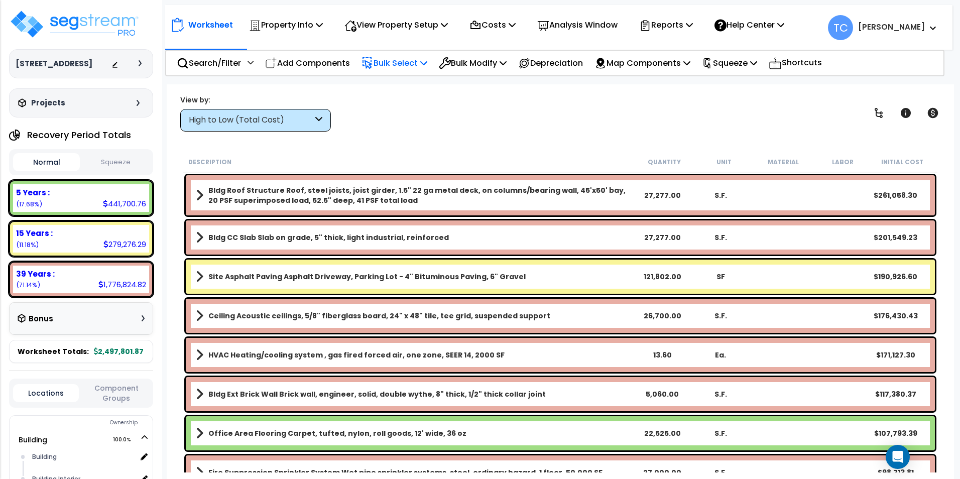
click at [392, 66] on p "Bulk Select" at bounding box center [395, 63] width 66 height 14
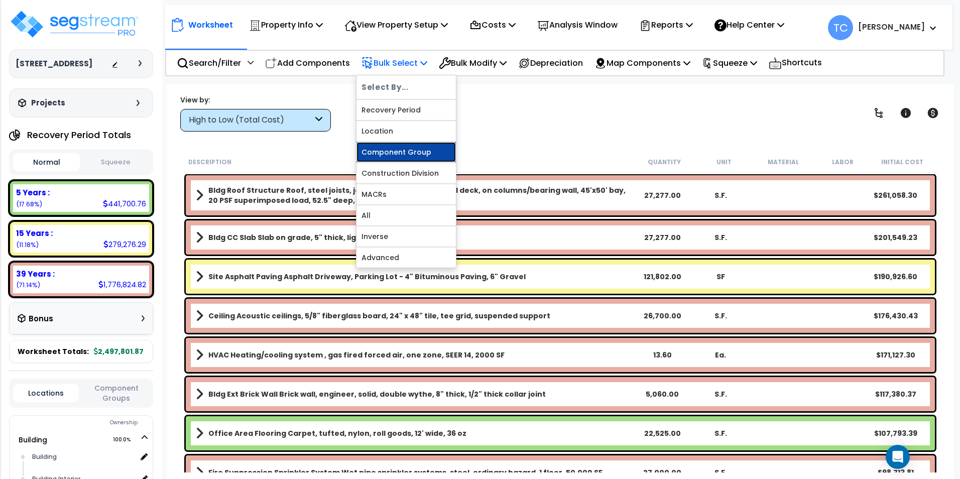
click at [410, 156] on link "Component Group" at bounding box center [406, 152] width 99 height 20
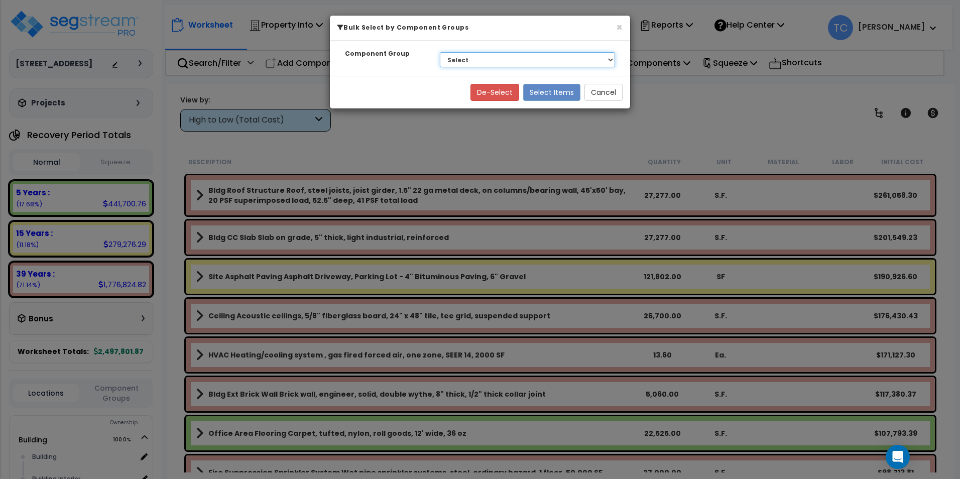
click at [479, 58] on select "Select BLDG FOUNDATIONS BLDG CONCRETE SLAB ON GRADE EXTERIOR BRICK WALLS THERMA…" at bounding box center [527, 59] width 175 height 15
select select "14978"
click at [440, 52] on select "Select BLDG FOUNDATIONS BLDG CONCRETE SLAB ON GRADE EXTERIOR BRICK WALLS THERMA…" at bounding box center [527, 59] width 175 height 15
click at [555, 89] on button "Select Items" at bounding box center [551, 92] width 57 height 17
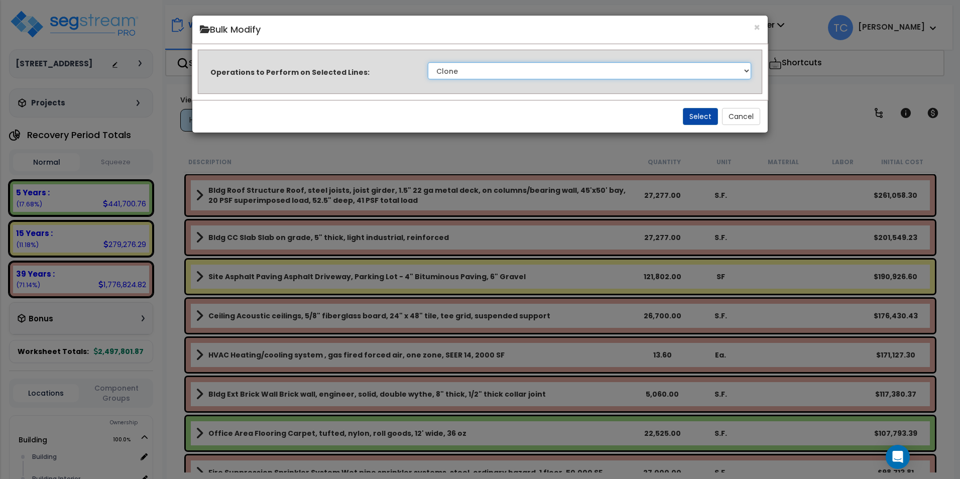
click at [542, 74] on select "Clone Delete Delete Zero Quantities Modify Component Group Modify Cost Sources …" at bounding box center [589, 70] width 323 height 17
select select "modifyTotalCostFactor"
click at [428, 62] on select "Clone Delete Delete Zero Quantities Modify Component Group Modify Cost Sources …" at bounding box center [589, 70] width 323 height 17
click at [705, 113] on button "Select" at bounding box center [700, 116] width 35 height 17
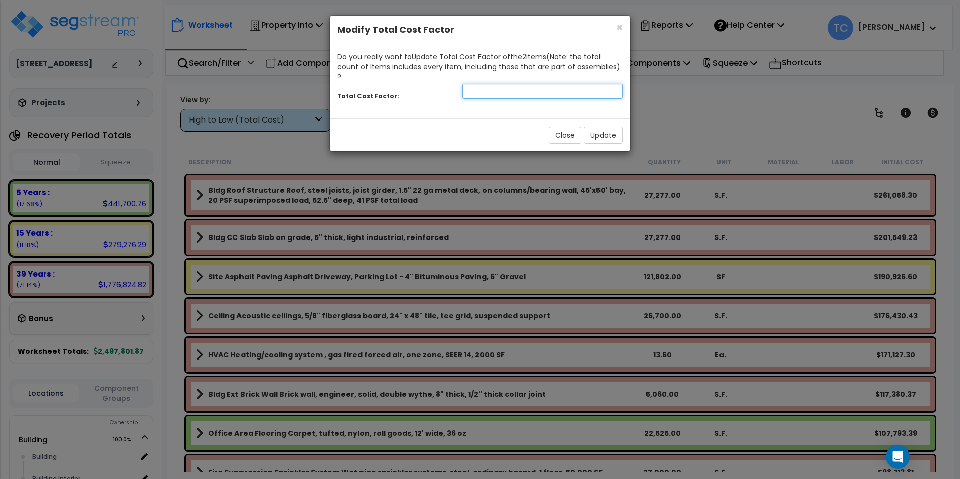
click at [543, 84] on input "number" at bounding box center [543, 91] width 160 height 15
type input "2.75"
click at [590, 127] on button "Update" at bounding box center [603, 135] width 39 height 17
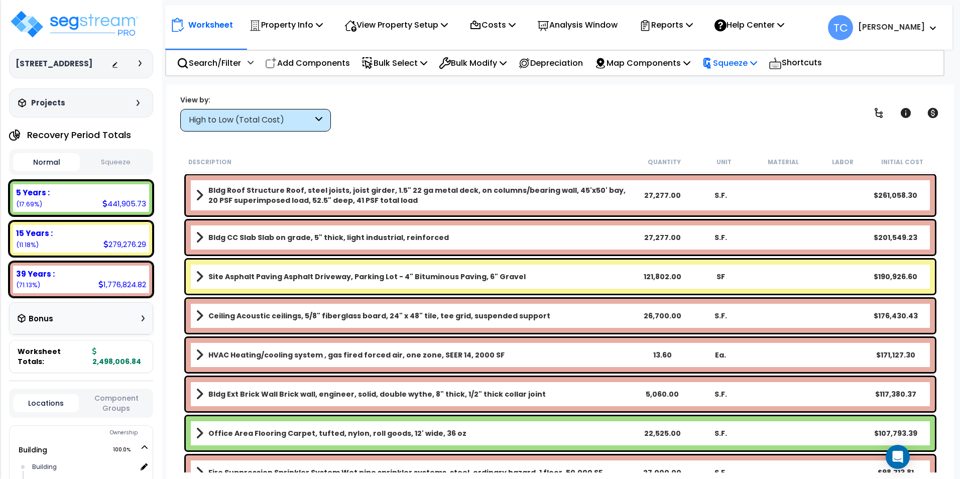
drag, startPoint x: 743, startPoint y: 60, endPoint x: 740, endPoint y: 68, distance: 8.4
click at [743, 60] on p "Squeeze" at bounding box center [729, 63] width 55 height 14
click at [738, 80] on link "Squeeze" at bounding box center [746, 85] width 99 height 20
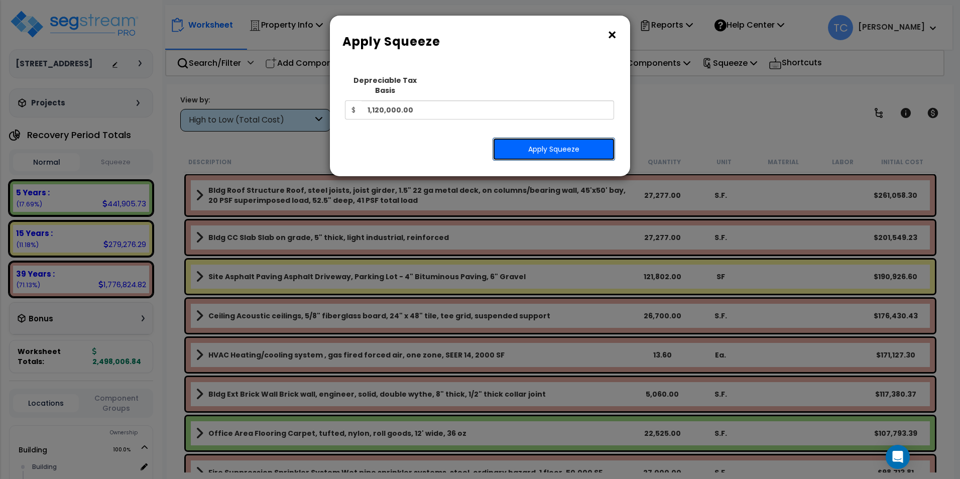
click at [549, 138] on button "Apply Squeeze" at bounding box center [554, 149] width 123 height 23
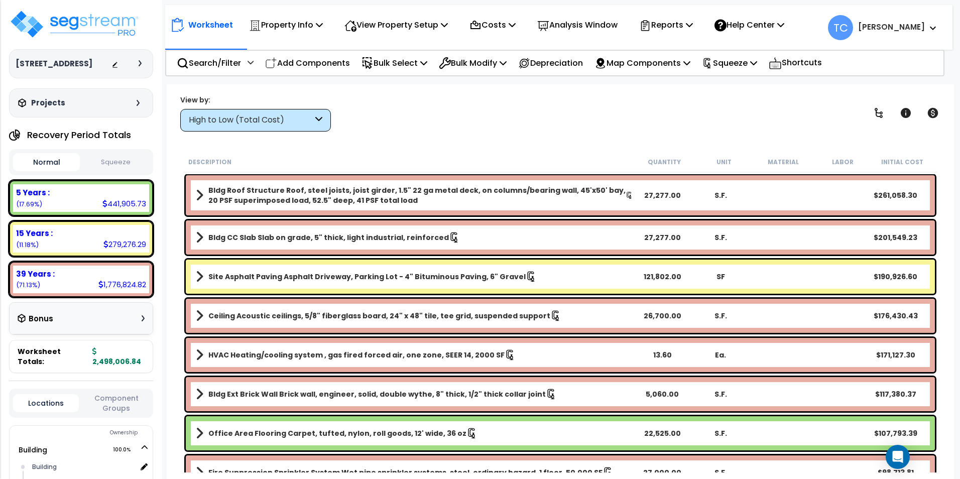
click at [123, 157] on button "Squeeze" at bounding box center [115, 163] width 67 height 18
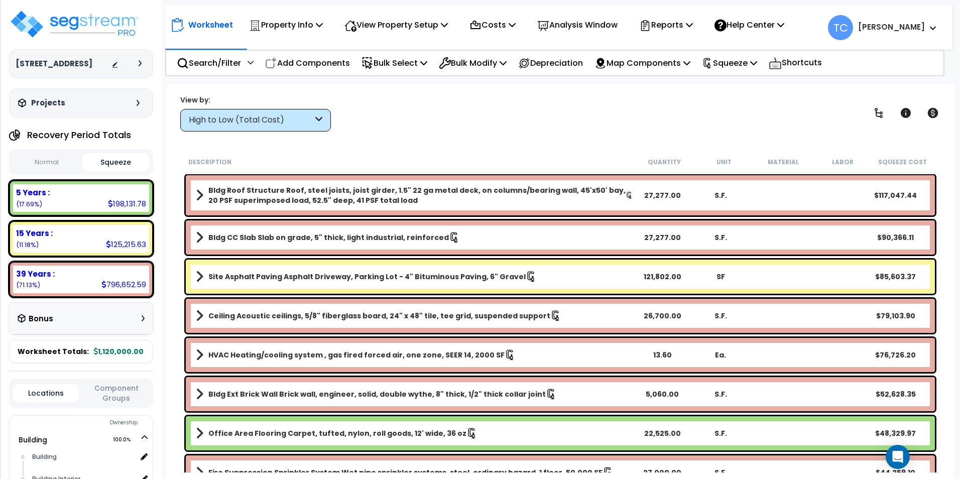
click at [296, 124] on div "High to Low (Total Cost)" at bounding box center [251, 121] width 124 height 12
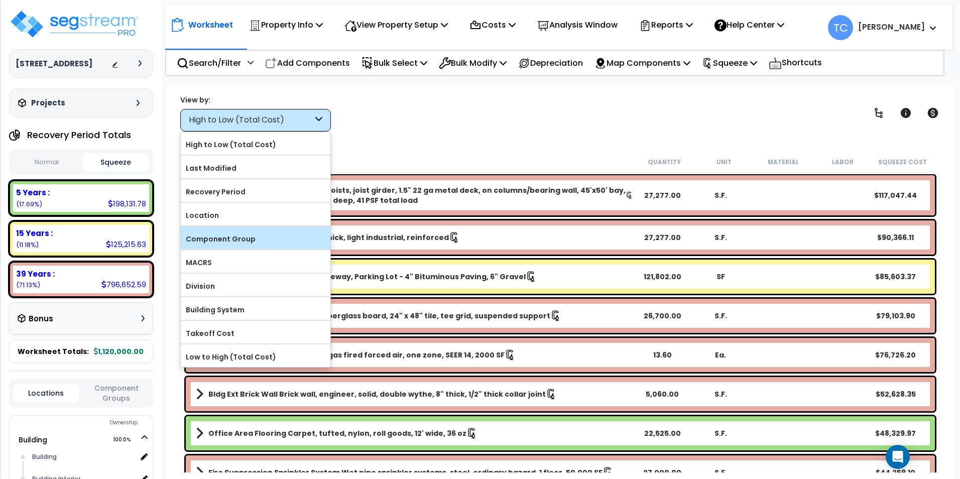
click at [261, 244] on label "Component Group" at bounding box center [256, 239] width 150 height 15
click at [0, 0] on input "Component Group" at bounding box center [0, 0] width 0 height 0
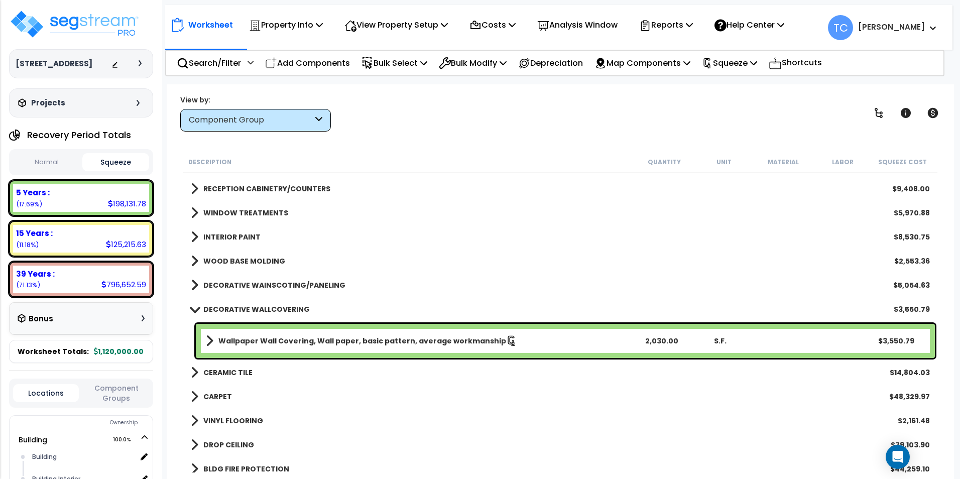
scroll to position [553, 0]
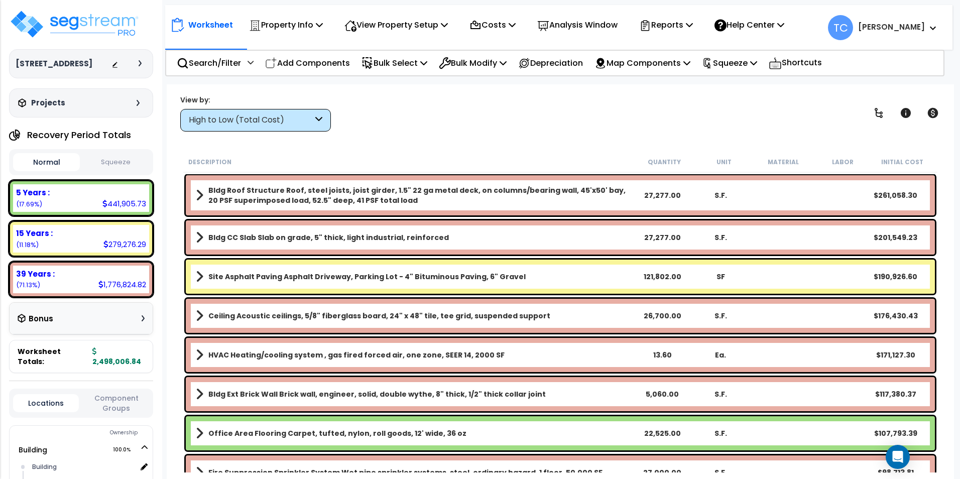
click at [325, 119] on div "High to Low (Total Cost)" at bounding box center [255, 120] width 151 height 23
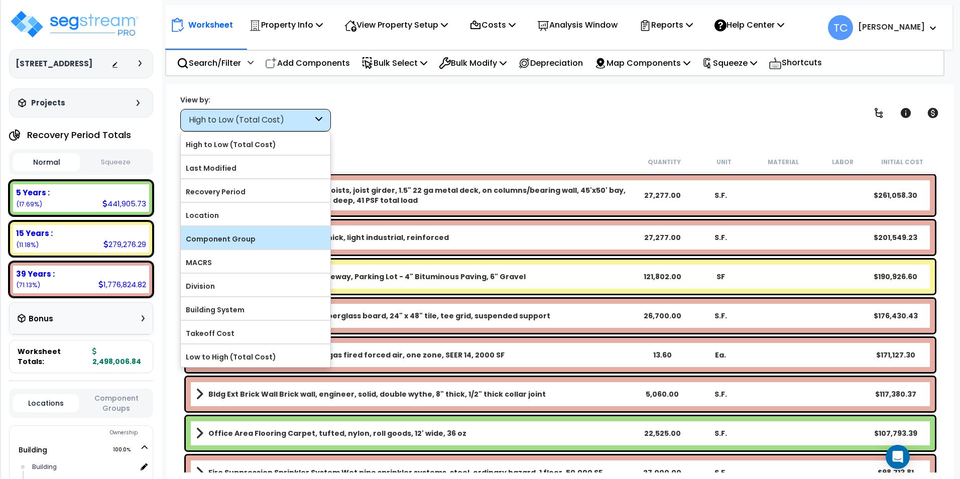
click at [274, 242] on label "Component Group" at bounding box center [256, 239] width 150 height 15
click at [0, 0] on input "Component Group" at bounding box center [0, 0] width 0 height 0
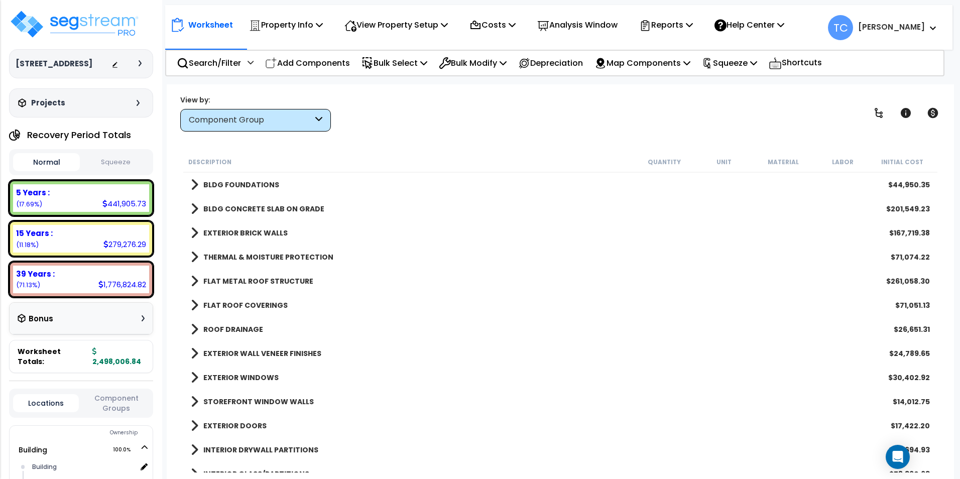
click at [100, 158] on button "Squeeze" at bounding box center [115, 163] width 67 height 18
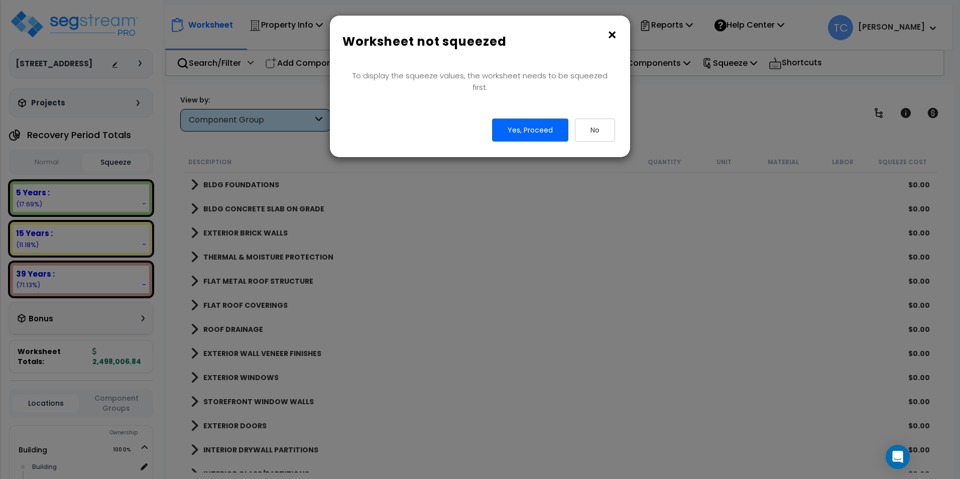
click at [611, 36] on button "×" at bounding box center [612, 35] width 11 height 16
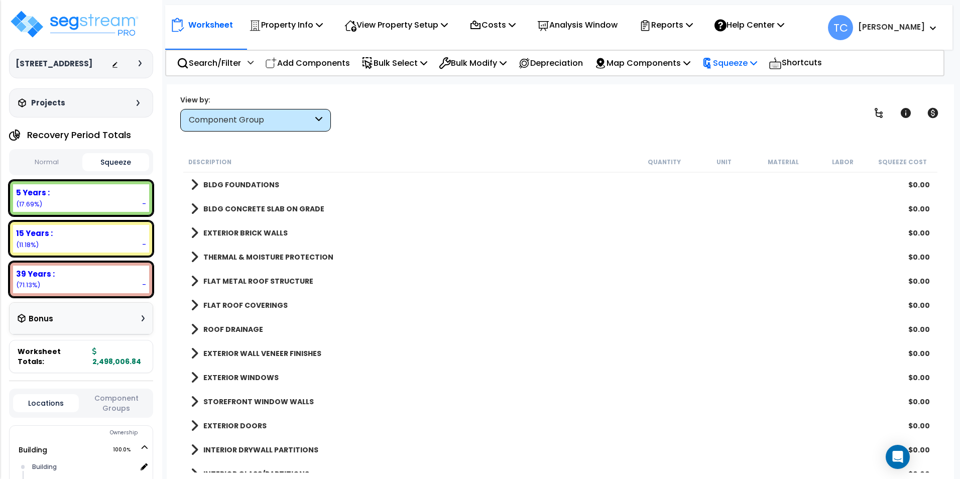
click at [738, 59] on p "Squeeze" at bounding box center [729, 63] width 55 height 14
click at [48, 162] on button "Normal" at bounding box center [46, 163] width 67 height 18
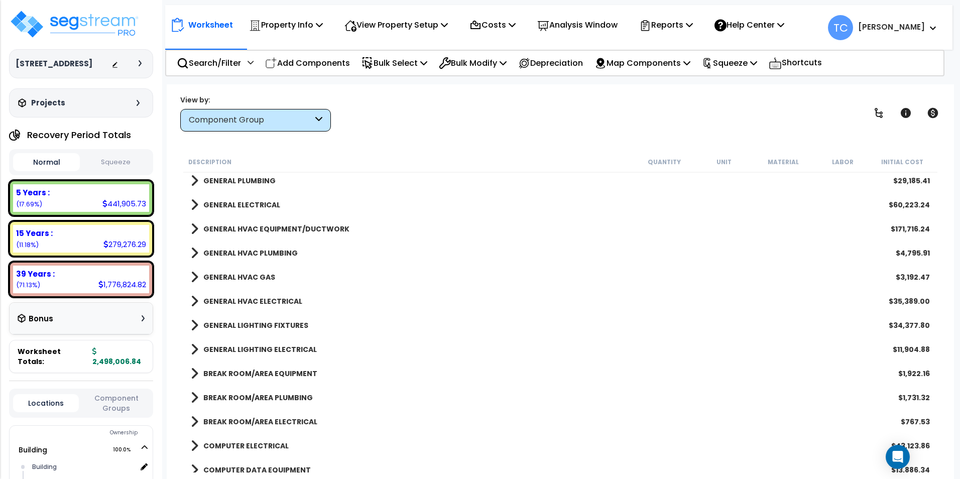
scroll to position [786, 0]
